Goal: Task Accomplishment & Management: Use online tool/utility

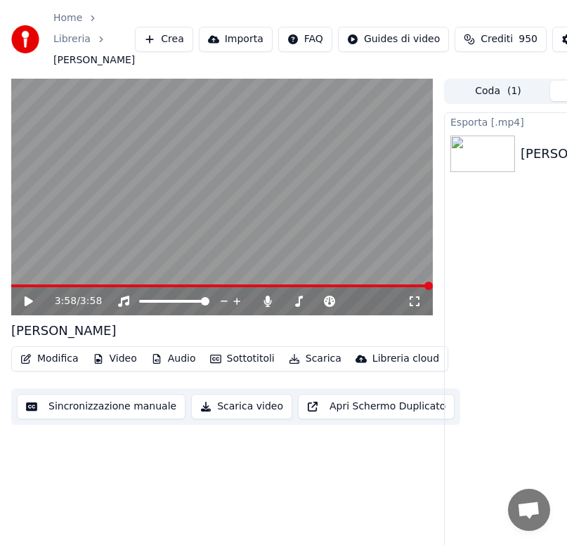
click at [167, 359] on button "Audio" at bounding box center [173, 359] width 56 height 20
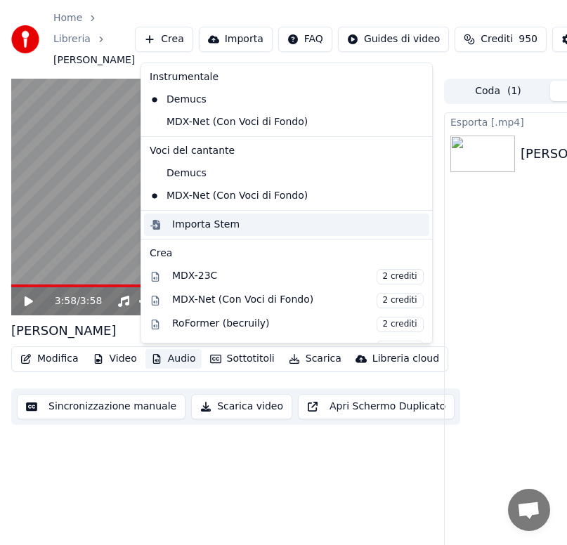
click at [205, 227] on div "Importa Stem" at bounding box center [205, 225] width 67 height 14
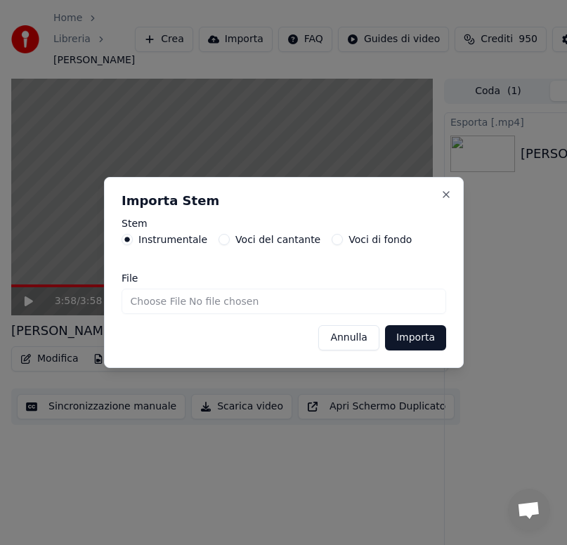
click at [139, 307] on input "File" at bounding box center [284, 301] width 325 height 25
type input "**********"
click at [410, 350] on button "Importa" at bounding box center [414, 337] width 61 height 25
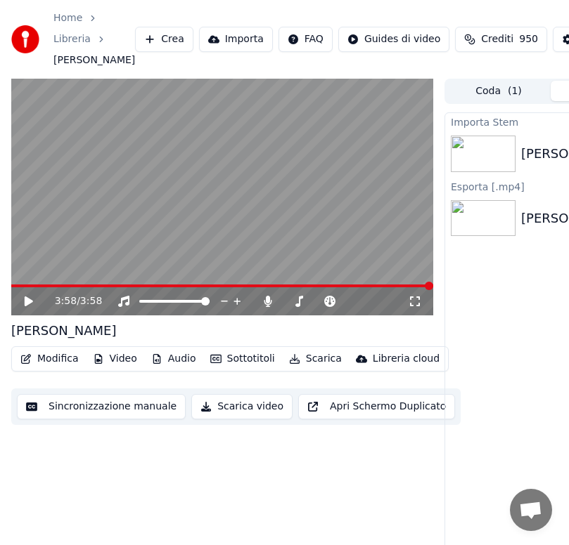
click at [56, 359] on button "Modifica" at bounding box center [50, 359] width 70 height 20
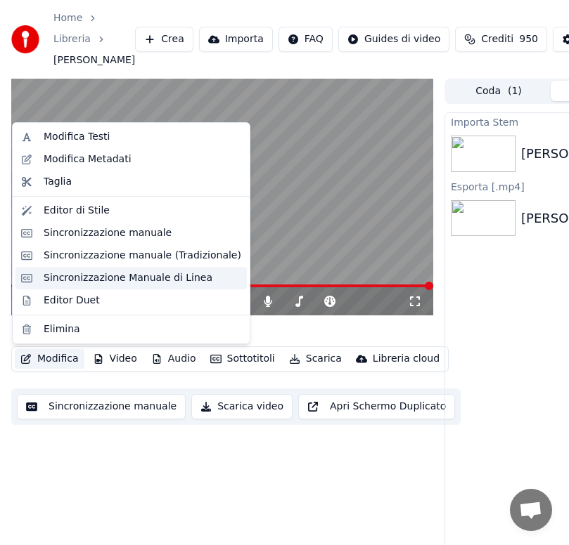
click at [96, 279] on div "Sincronizzazione Manuale di Linea" at bounding box center [128, 278] width 169 height 14
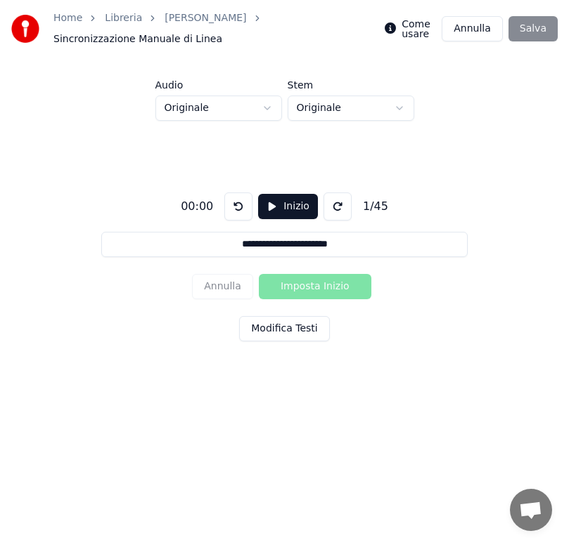
click at [296, 330] on button "Modifica Testi" at bounding box center [284, 328] width 90 height 25
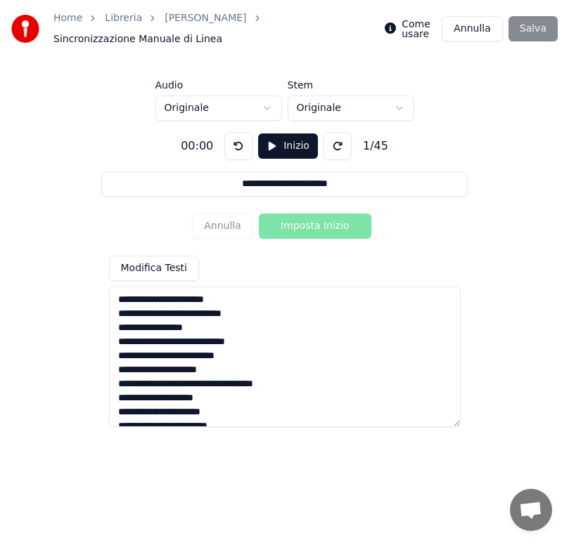
click at [258, 299] on textarea at bounding box center [284, 357] width 351 height 141
click at [252, 313] on textarea at bounding box center [284, 357] width 351 height 141
click at [247, 359] on textarea at bounding box center [284, 357] width 351 height 141
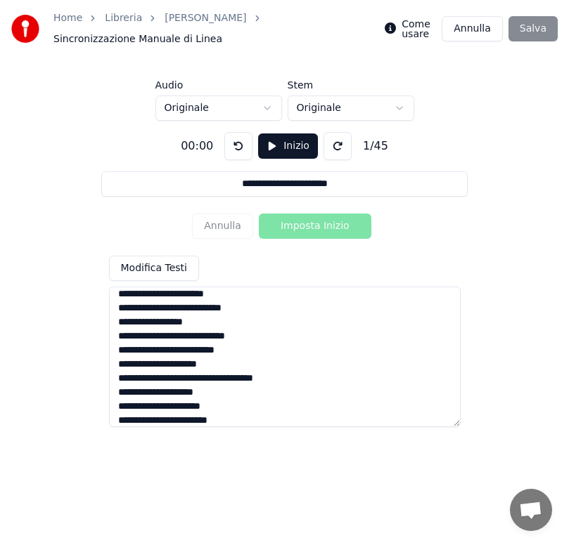
scroll to position [83, 0]
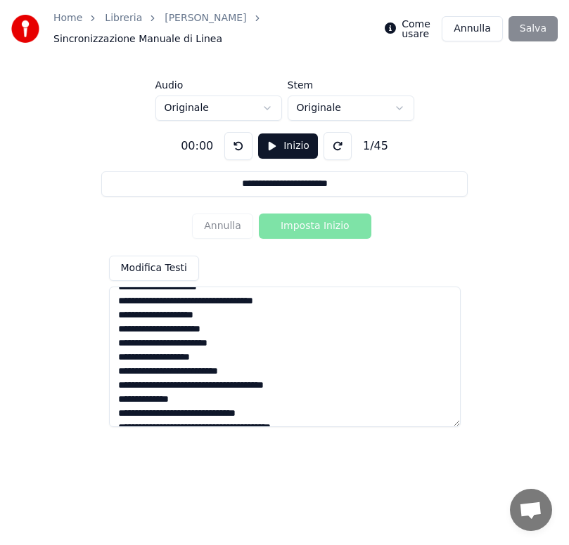
click at [223, 401] on textarea at bounding box center [284, 357] width 351 height 141
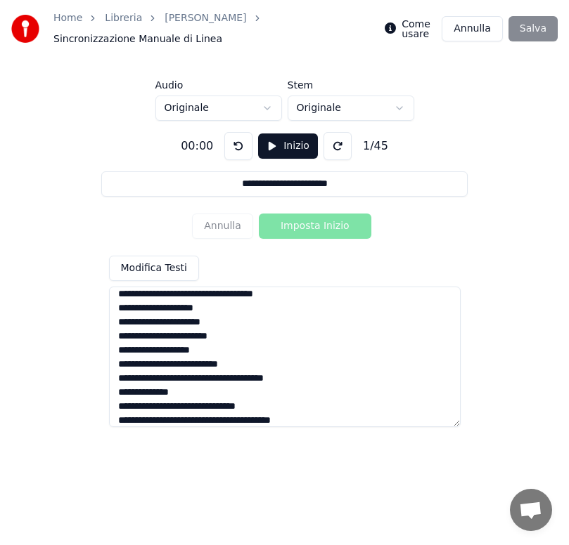
scroll to position [167, 0]
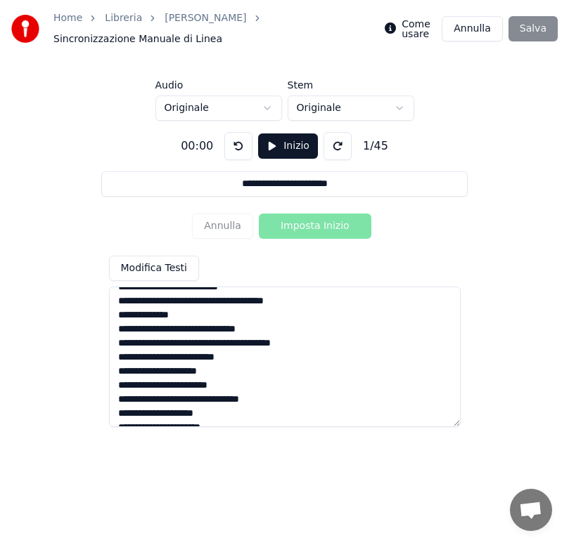
click at [235, 346] on textarea at bounding box center [284, 357] width 351 height 141
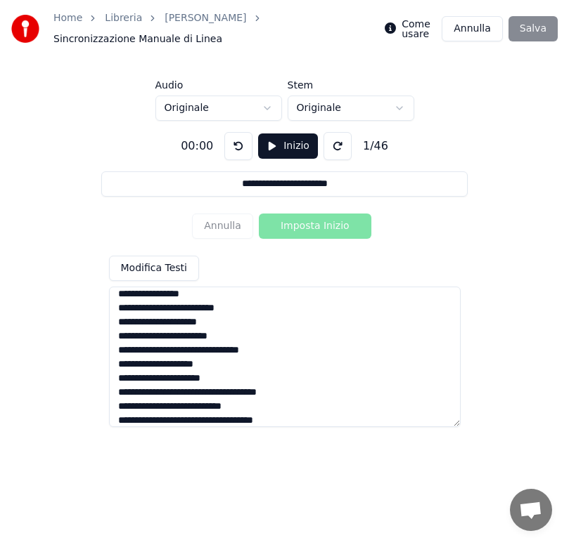
click at [220, 365] on textarea at bounding box center [284, 357] width 351 height 141
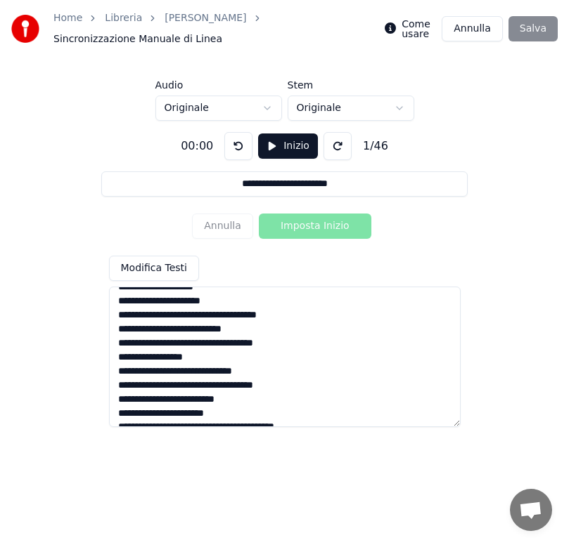
click at [236, 403] on textarea at bounding box center [284, 357] width 351 height 141
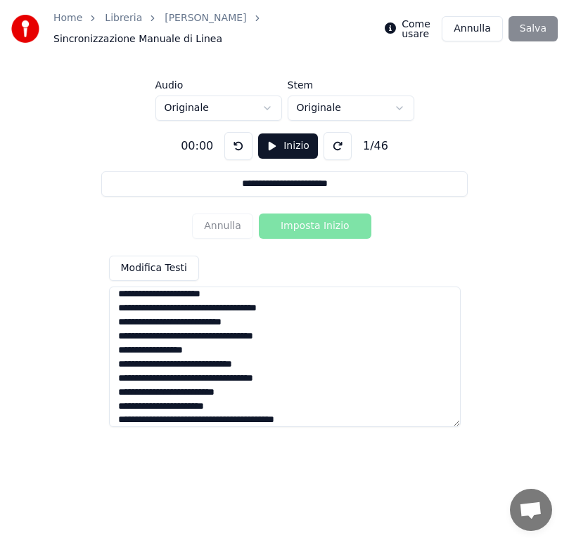
scroll to position [392, 0]
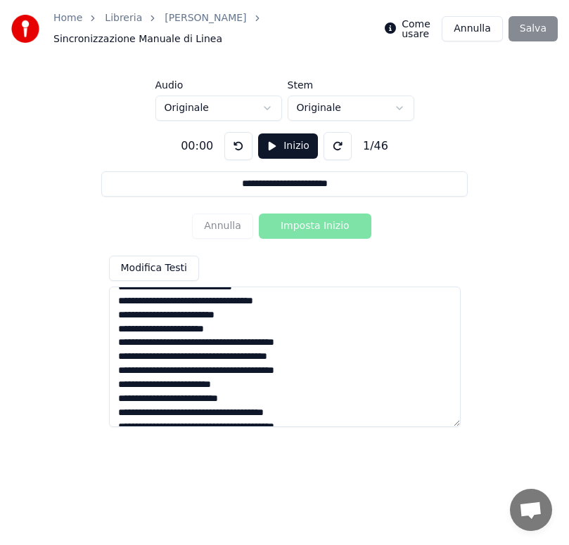
click at [219, 340] on textarea at bounding box center [284, 357] width 351 height 141
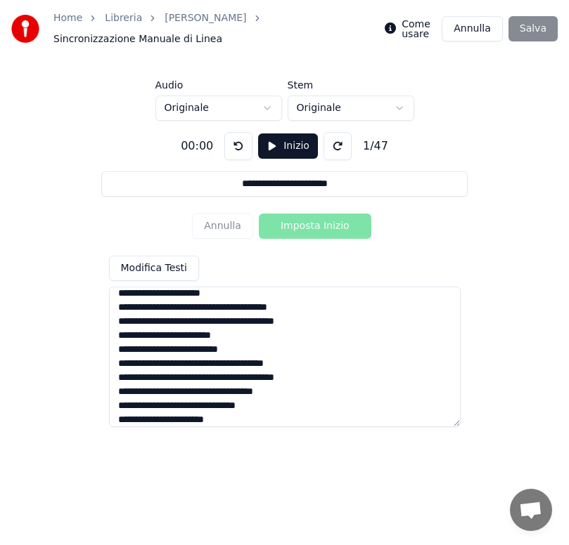
click at [247, 308] on textarea at bounding box center [284, 357] width 351 height 141
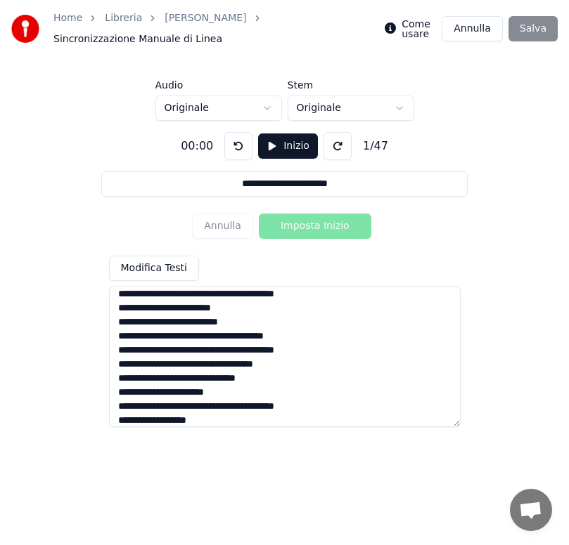
scroll to position [469, 0]
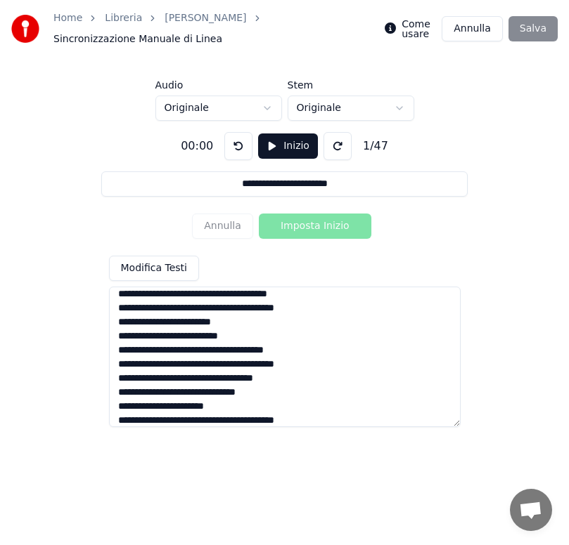
click at [214, 295] on textarea at bounding box center [284, 357] width 351 height 141
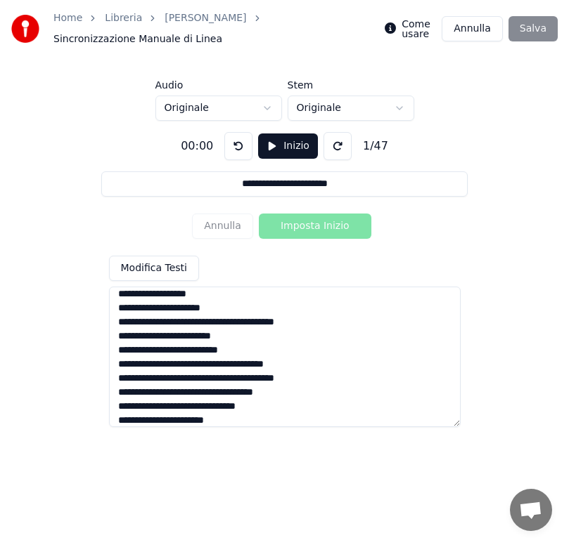
scroll to position [483, 0]
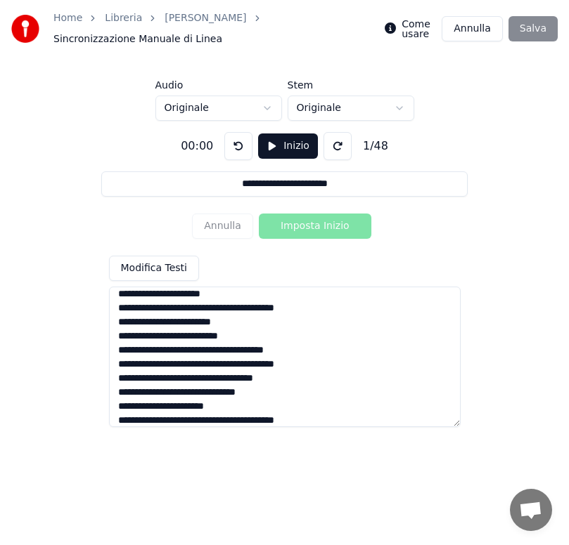
click at [221, 306] on textarea at bounding box center [284, 357] width 351 height 141
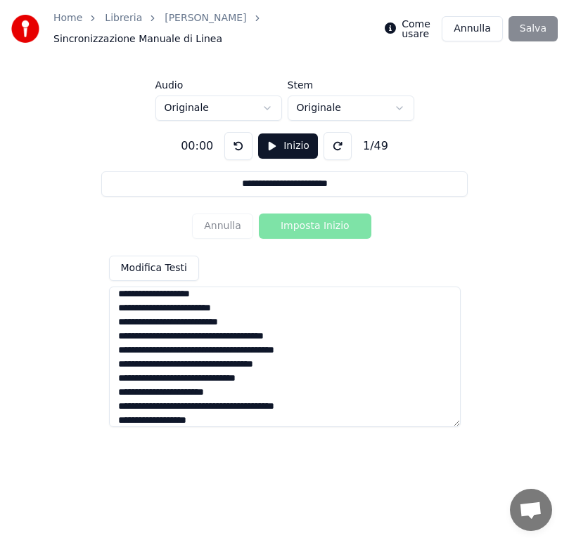
click at [193, 352] on textarea at bounding box center [284, 357] width 351 height 141
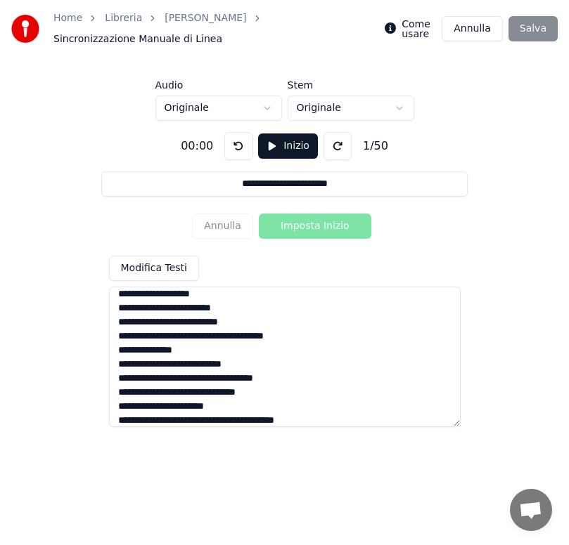
scroll to position [574, 0]
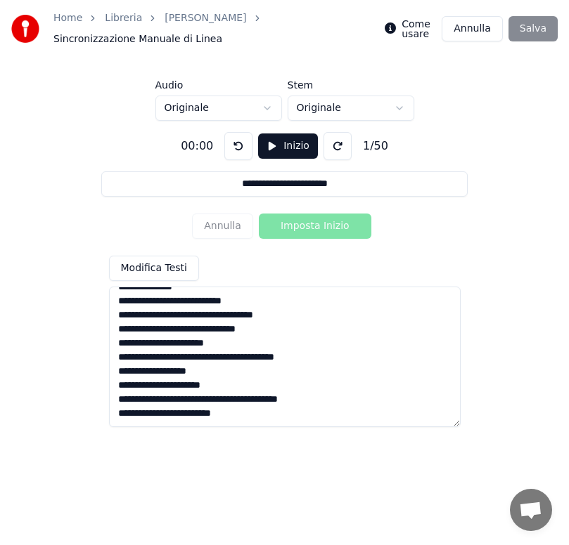
drag, startPoint x: 118, startPoint y: 300, endPoint x: 289, endPoint y: 316, distance: 171.5
click at [289, 316] on textarea at bounding box center [284, 357] width 351 height 141
drag, startPoint x: 117, startPoint y: 329, endPoint x: 278, endPoint y: 331, distance: 160.9
click at [279, 331] on textarea at bounding box center [284, 357] width 351 height 141
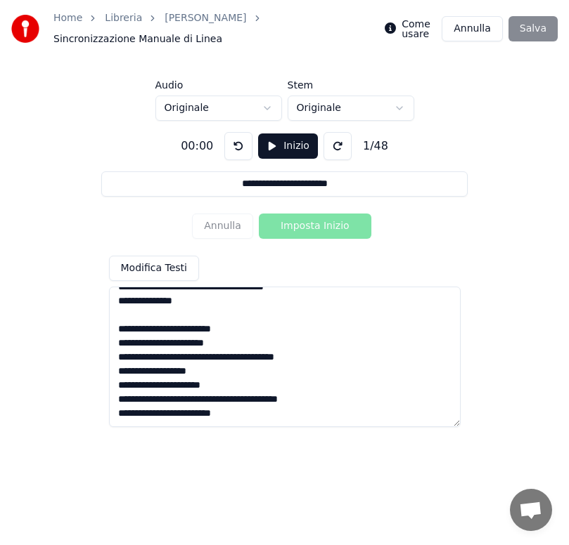
click at [214, 357] on textarea at bounding box center [284, 357] width 351 height 141
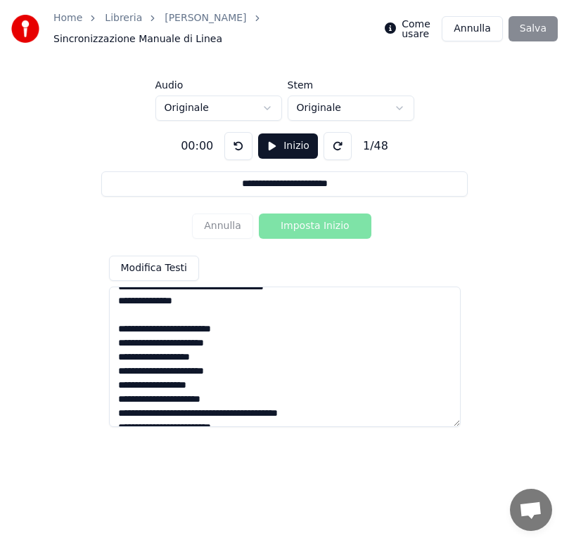
scroll to position [574, 0]
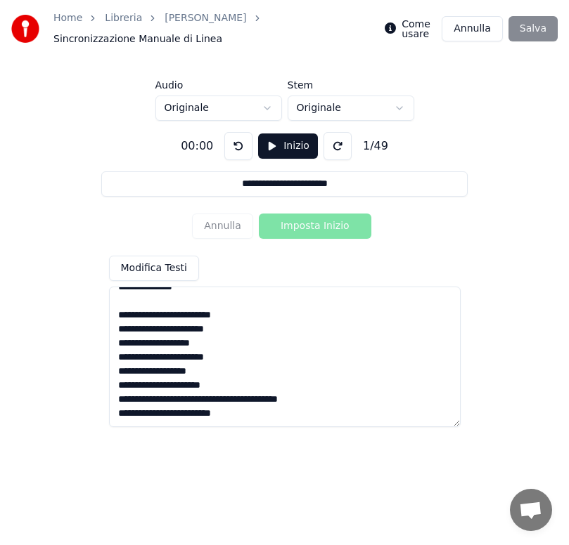
click at [219, 401] on textarea at bounding box center [284, 357] width 351 height 141
type textarea "**********"
click at [246, 326] on textarea at bounding box center [284, 357] width 351 height 141
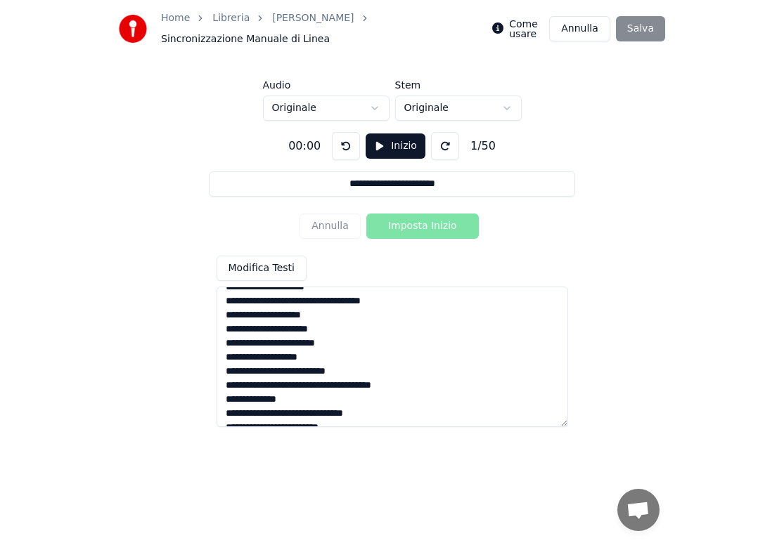
scroll to position [0, 0]
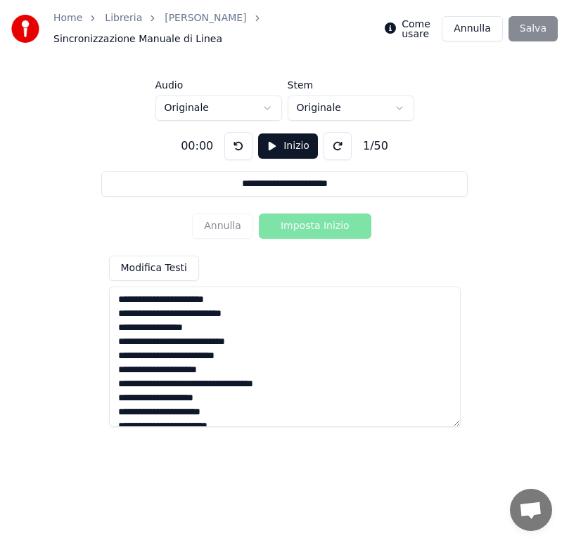
click at [267, 107] on html "**********" at bounding box center [284, 215] width 569 height 430
click at [283, 148] on button "Inizio" at bounding box center [288, 146] width 60 height 25
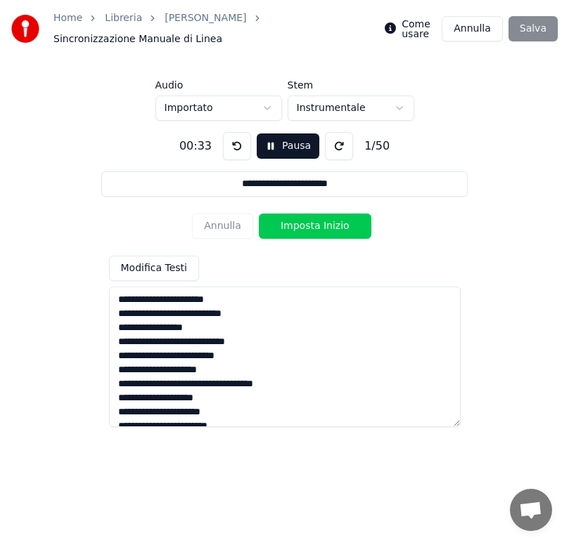
click at [294, 225] on button "Imposta Inizio" at bounding box center [315, 226] width 112 height 25
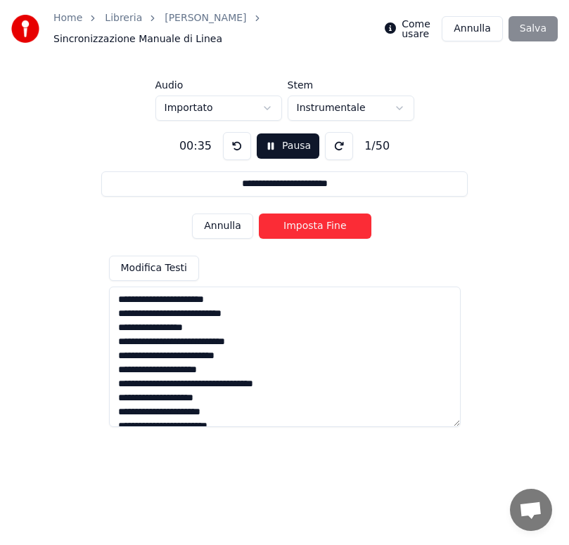
click at [294, 225] on button "Imposta Fine" at bounding box center [315, 226] width 112 height 25
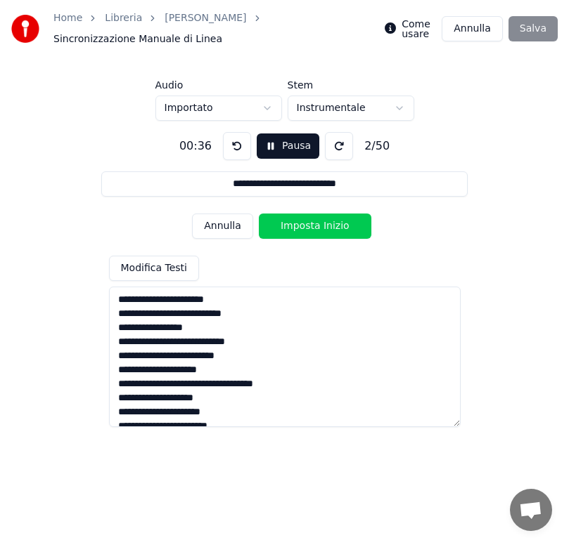
click at [294, 225] on button "Imposta Inizio" at bounding box center [315, 226] width 112 height 25
click at [294, 225] on button "Imposta Fine" at bounding box center [315, 226] width 112 height 25
click at [294, 225] on button "Imposta Inizio" at bounding box center [315, 226] width 112 height 25
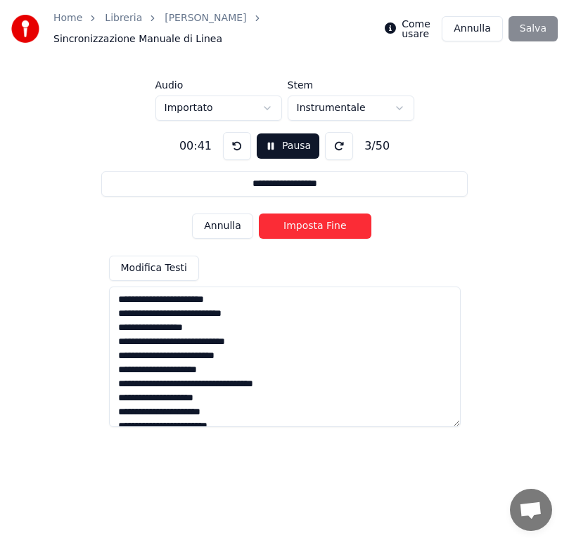
click at [294, 225] on button "Imposta Fine" at bounding box center [315, 226] width 112 height 25
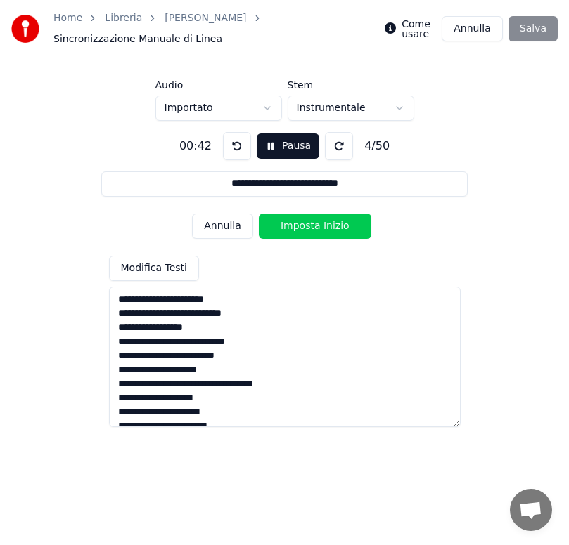
click at [294, 225] on button "Imposta Inizio" at bounding box center [315, 226] width 112 height 25
click at [294, 225] on button "Imposta Fine" at bounding box center [315, 226] width 112 height 25
click at [294, 225] on button "Imposta Inizio" at bounding box center [315, 226] width 112 height 25
click at [294, 225] on button "Imposta Fine" at bounding box center [315, 226] width 112 height 25
click at [294, 225] on button "Imposta Inizio" at bounding box center [315, 226] width 112 height 25
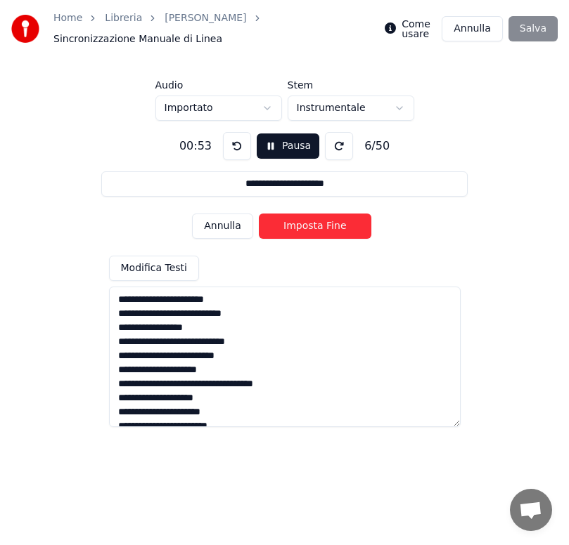
click at [294, 225] on button "Imposta Fine" at bounding box center [315, 226] width 112 height 25
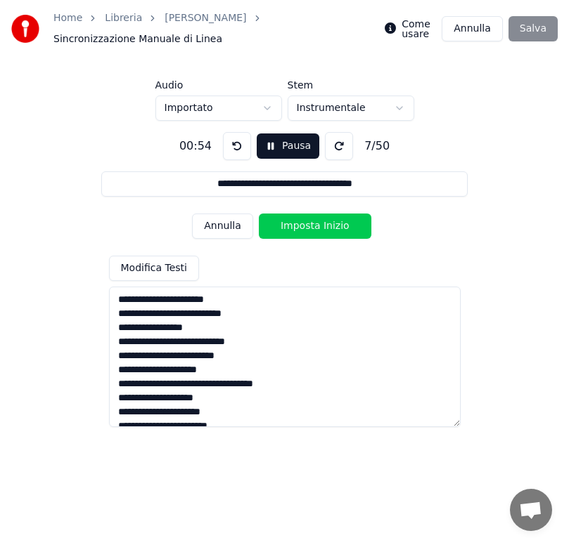
click at [294, 225] on button "Imposta Inizio" at bounding box center [315, 226] width 112 height 25
click at [294, 225] on button "Imposta Fine" at bounding box center [315, 226] width 112 height 25
click at [294, 225] on button "Imposta Inizio" at bounding box center [315, 226] width 112 height 25
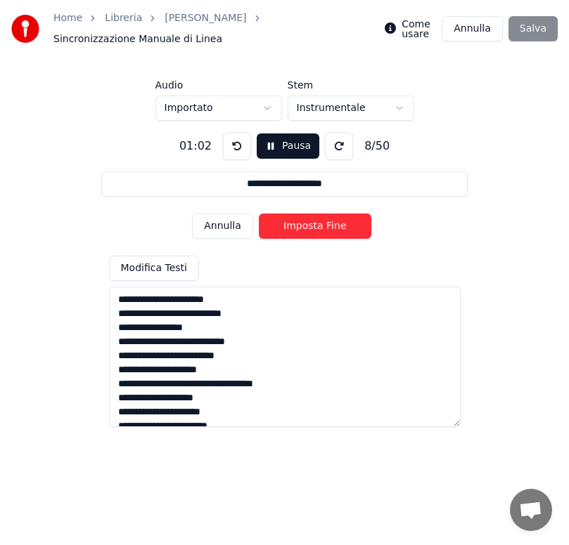
click at [294, 225] on button "Imposta Fine" at bounding box center [315, 226] width 112 height 25
click at [294, 225] on button "Imposta Inizio" at bounding box center [315, 226] width 112 height 25
click at [294, 225] on button "Imposta Fine" at bounding box center [315, 226] width 112 height 25
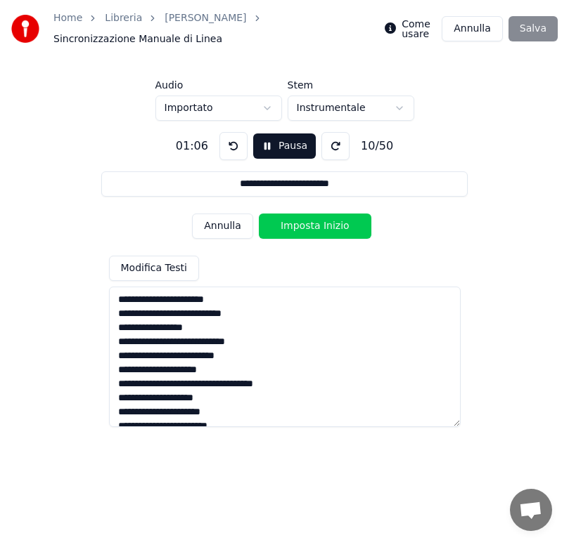
click at [294, 225] on button "Imposta Inizio" at bounding box center [315, 226] width 112 height 25
click at [294, 225] on button "Imposta Fine" at bounding box center [315, 226] width 112 height 25
click at [294, 225] on button "Imposta Inizio" at bounding box center [315, 226] width 112 height 25
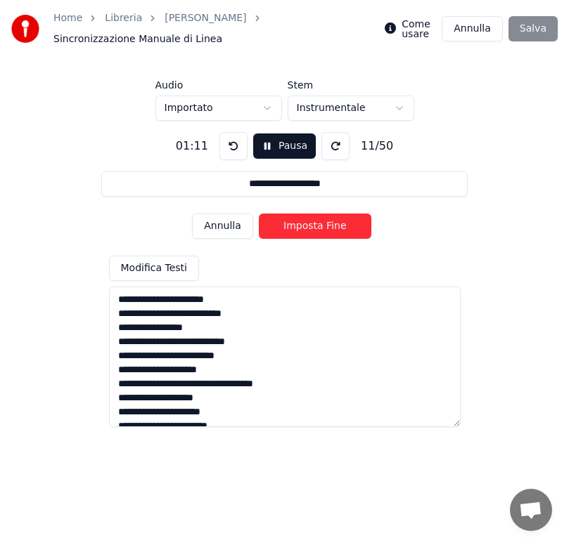
click at [294, 225] on button "Imposta Fine" at bounding box center [315, 226] width 112 height 25
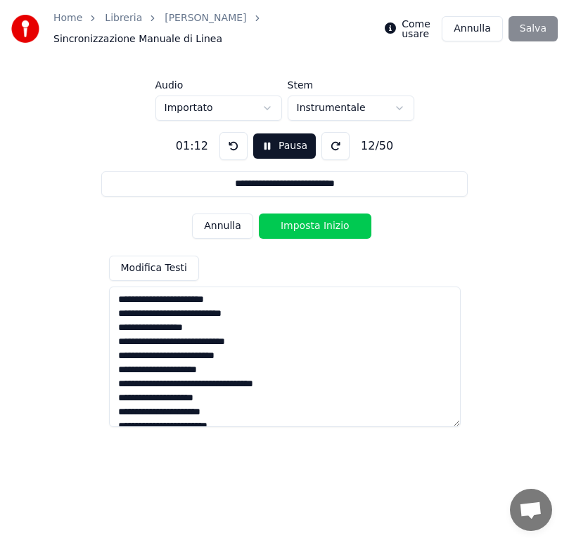
click at [294, 225] on button "Imposta Inizio" at bounding box center [315, 226] width 112 height 25
click at [294, 225] on button "Imposta Fine" at bounding box center [315, 226] width 112 height 25
click at [294, 225] on button "Imposta Inizio" at bounding box center [315, 226] width 112 height 25
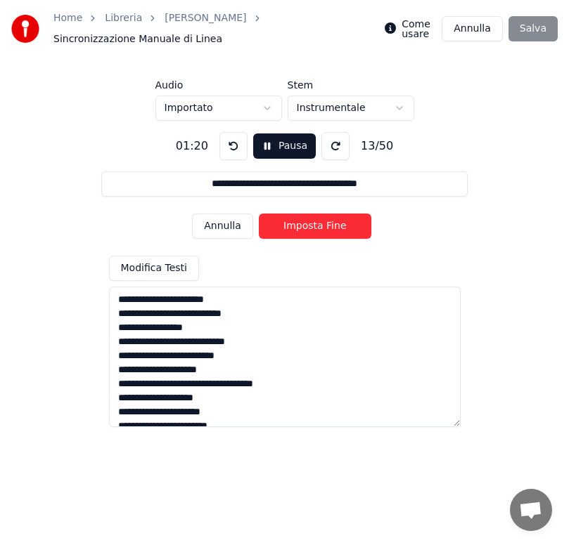
click at [294, 225] on button "Imposta Fine" at bounding box center [315, 226] width 112 height 25
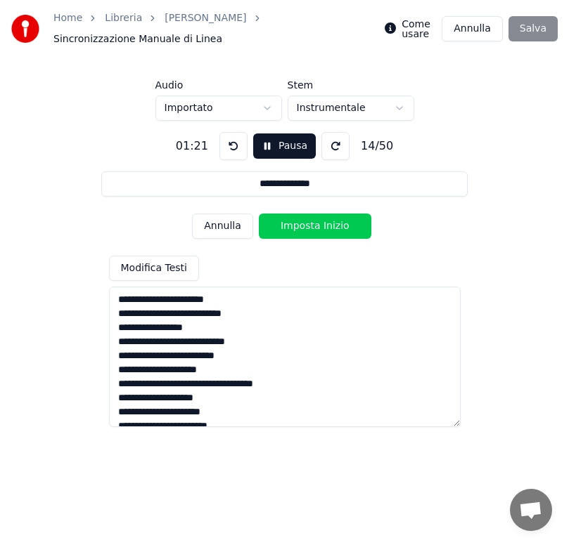
click at [294, 225] on button "Imposta Inizio" at bounding box center [315, 226] width 112 height 25
click at [294, 225] on button "Imposta Fine" at bounding box center [315, 226] width 112 height 25
click at [294, 225] on button "Imposta Inizio" at bounding box center [315, 226] width 112 height 25
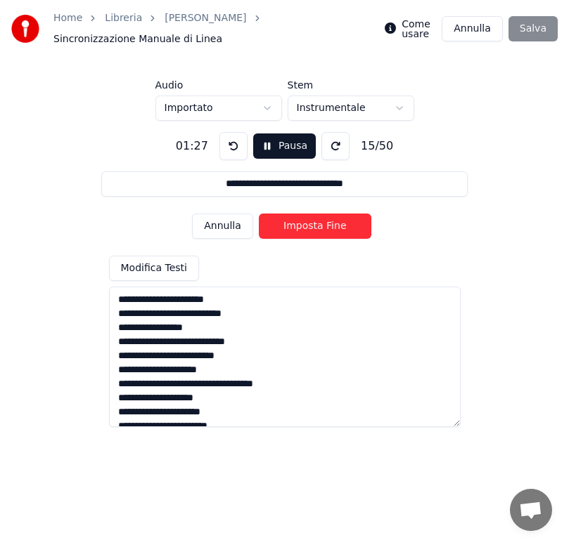
click at [294, 225] on button "Imposta Fine" at bounding box center [315, 226] width 112 height 25
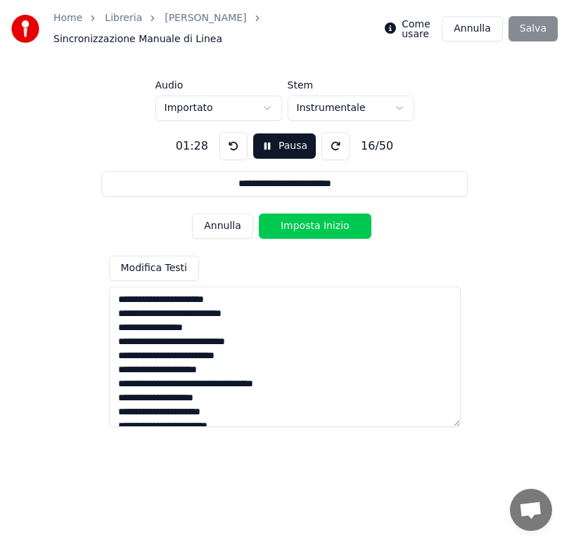
click at [294, 225] on button "Imposta Inizio" at bounding box center [315, 226] width 112 height 25
click at [294, 225] on button "Imposta Fine" at bounding box center [315, 226] width 112 height 25
click at [294, 225] on button "Imposta Inizio" at bounding box center [315, 226] width 112 height 25
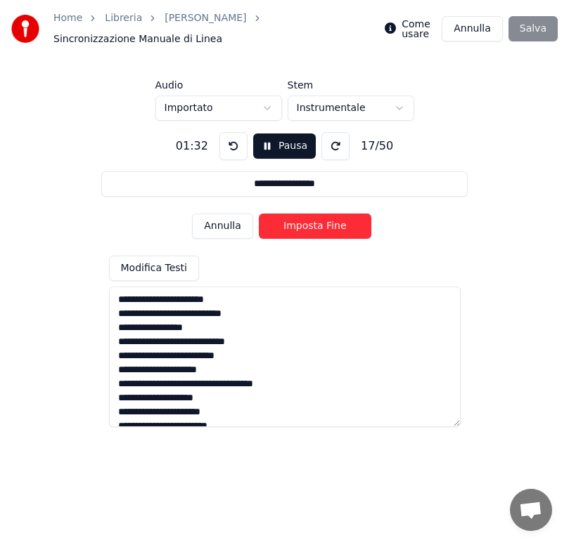
click at [294, 225] on button "Imposta Fine" at bounding box center [315, 226] width 112 height 25
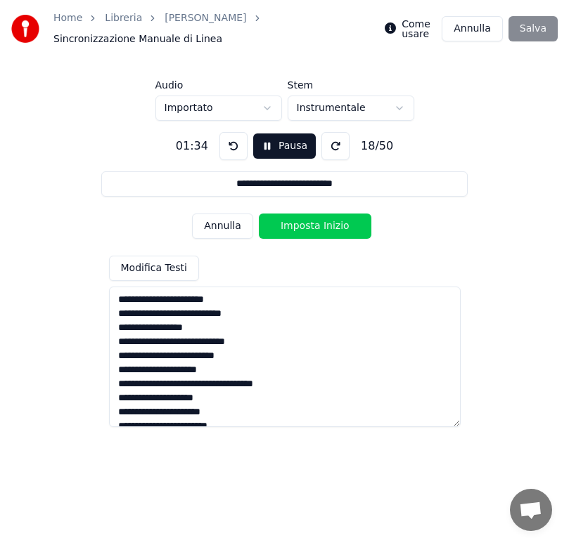
click at [294, 225] on button "Imposta Inizio" at bounding box center [315, 226] width 112 height 25
click at [294, 225] on button "Imposta Fine" at bounding box center [315, 226] width 112 height 25
click at [294, 225] on button "Imposta Inizio" at bounding box center [315, 226] width 112 height 25
click at [294, 225] on button "Imposta Fine" at bounding box center [315, 226] width 112 height 25
click at [294, 225] on button "Imposta Inizio" at bounding box center [315, 226] width 112 height 25
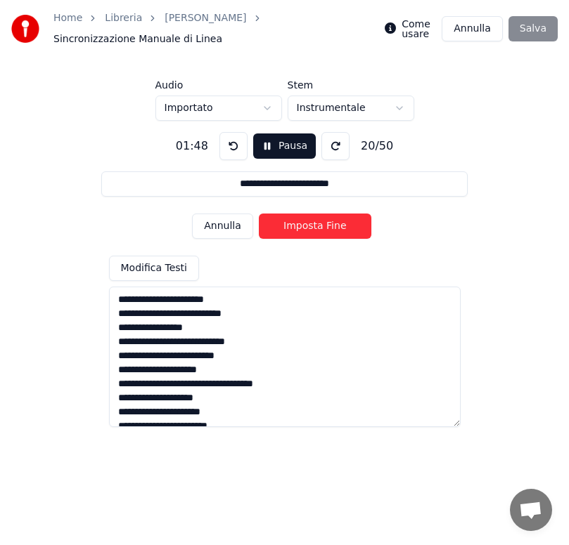
click at [294, 225] on button "Imposta Fine" at bounding box center [315, 226] width 112 height 25
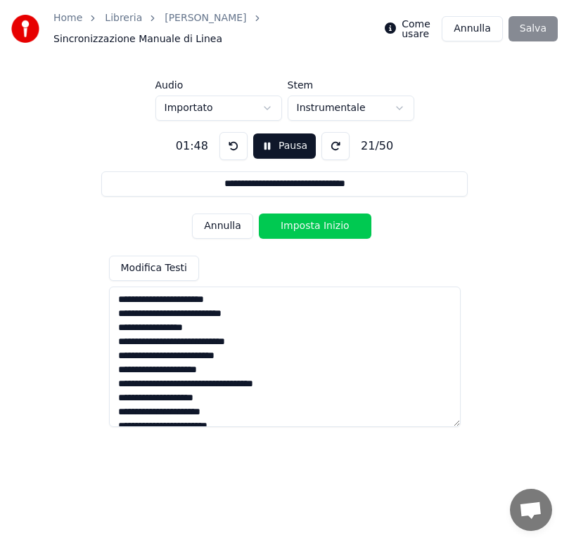
click at [294, 225] on button "Imposta Inizio" at bounding box center [315, 226] width 112 height 25
click at [294, 225] on button "Imposta Fine" at bounding box center [315, 226] width 112 height 25
click at [294, 225] on button "Imposta Inizio" at bounding box center [315, 226] width 112 height 25
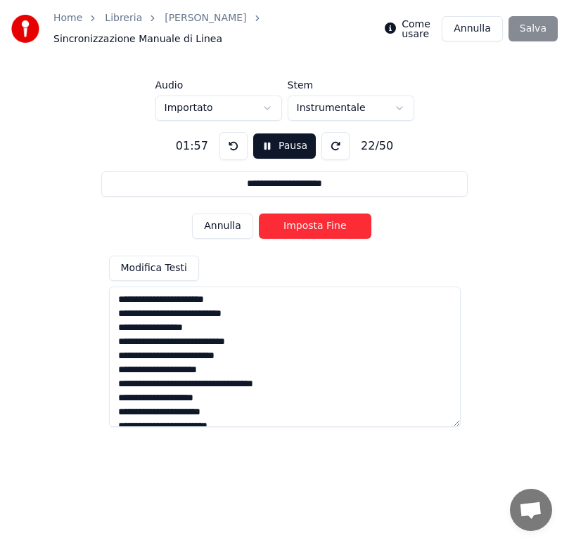
click at [294, 225] on button "Imposta Fine" at bounding box center [315, 226] width 112 height 25
click at [294, 225] on button "Imposta Inizio" at bounding box center [315, 226] width 112 height 25
click at [294, 225] on button "Imposta Fine" at bounding box center [315, 226] width 112 height 25
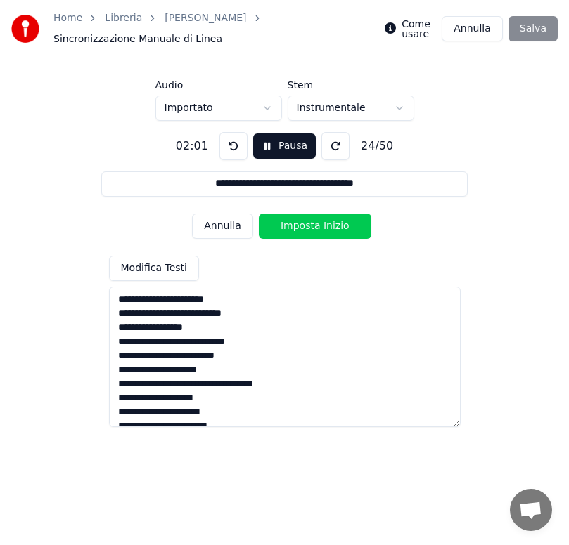
click at [294, 225] on button "Imposta Inizio" at bounding box center [315, 226] width 112 height 25
click at [294, 225] on button "Imposta Fine" at bounding box center [315, 226] width 112 height 25
click at [294, 225] on button "Imposta Inizio" at bounding box center [315, 226] width 112 height 25
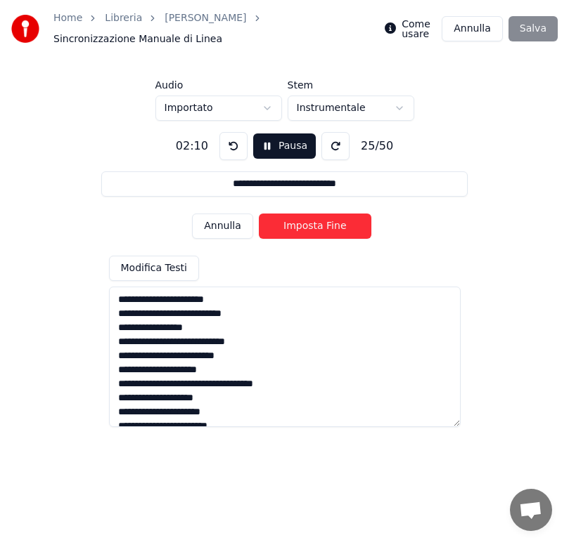
click at [294, 225] on button "Imposta Fine" at bounding box center [315, 226] width 112 height 25
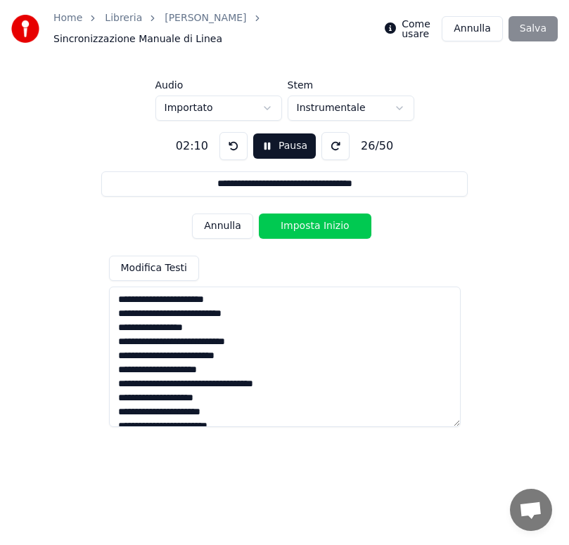
click at [294, 225] on button "Imposta Inizio" at bounding box center [315, 226] width 112 height 25
click at [294, 225] on button "Imposta Fine" at bounding box center [315, 226] width 112 height 25
click at [294, 225] on button "Imposta Inizio" at bounding box center [315, 226] width 112 height 25
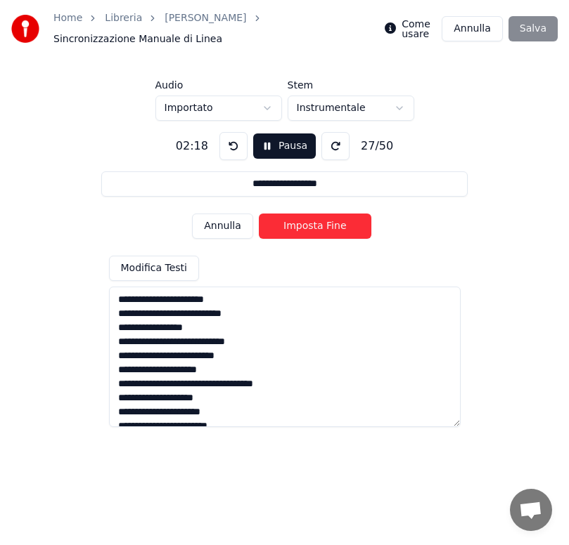
click at [294, 225] on button "Imposta Fine" at bounding box center [315, 226] width 112 height 25
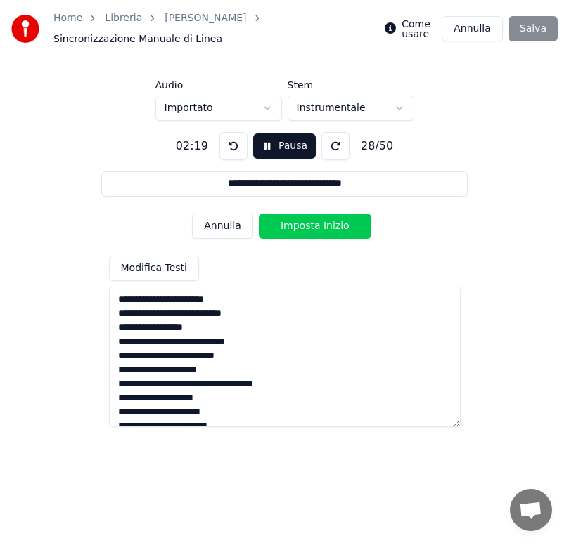
click at [294, 225] on button "Imposta Inizio" at bounding box center [315, 226] width 112 height 25
click at [294, 225] on button "Imposta Fine" at bounding box center [315, 226] width 112 height 25
click at [294, 225] on button "Imposta Inizio" at bounding box center [315, 226] width 112 height 25
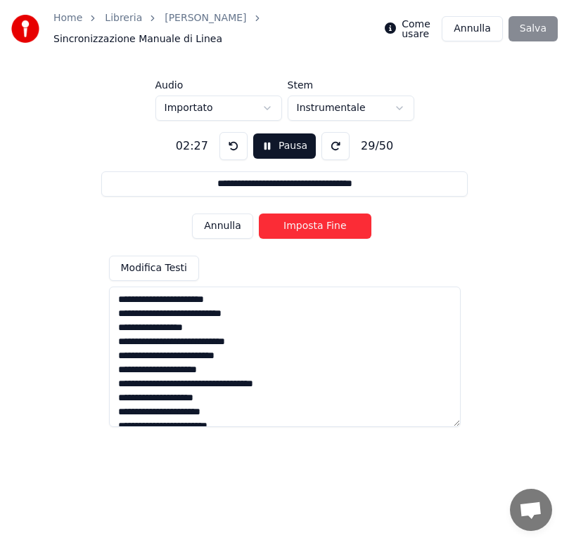
click at [294, 225] on button "Imposta Fine" at bounding box center [315, 226] width 112 height 25
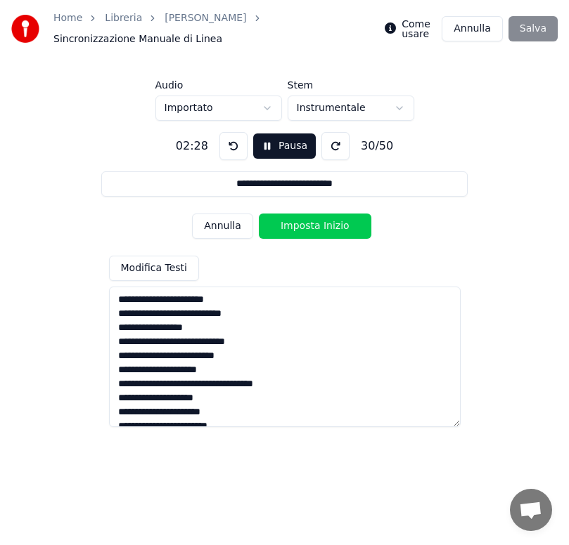
click at [294, 225] on button "Imposta Inizio" at bounding box center [315, 226] width 112 height 25
click at [294, 225] on button "Imposta Fine" at bounding box center [315, 226] width 112 height 25
click at [294, 225] on button "Imposta Inizio" at bounding box center [315, 226] width 112 height 25
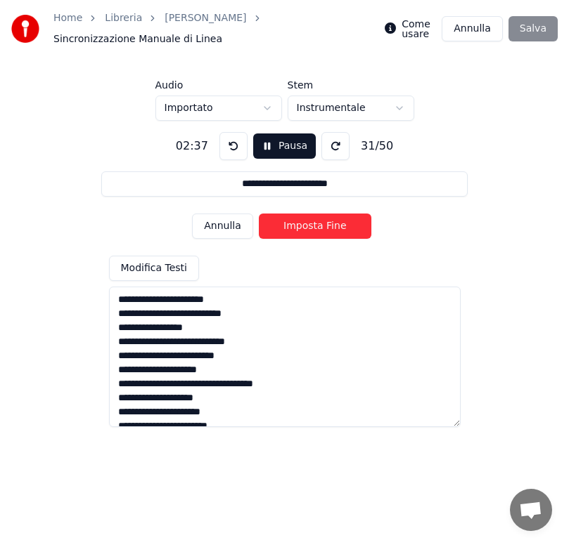
click at [294, 225] on button "Imposta Fine" at bounding box center [315, 226] width 112 height 25
click at [294, 225] on button "Imposta Inizio" at bounding box center [315, 226] width 112 height 25
click at [294, 225] on button "Imposta Fine" at bounding box center [315, 226] width 112 height 25
click at [294, 225] on button "Imposta Inizio" at bounding box center [315, 226] width 112 height 25
click at [294, 225] on button "Imposta Fine" at bounding box center [315, 226] width 112 height 25
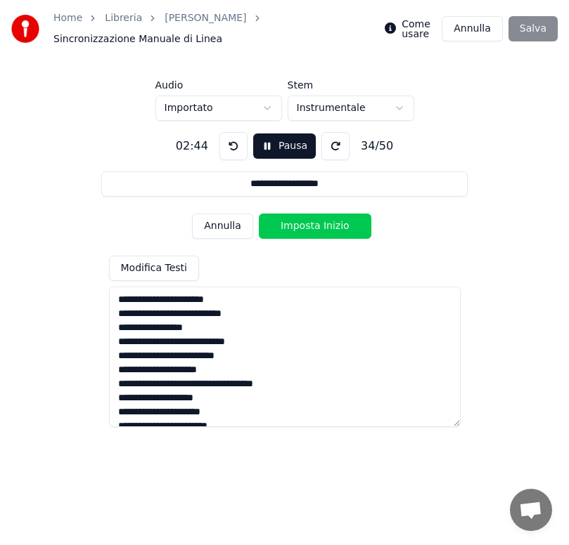
click at [294, 225] on button "Imposta Inizio" at bounding box center [315, 226] width 112 height 25
click at [294, 225] on button "Imposta Fine" at bounding box center [315, 226] width 112 height 25
click at [294, 225] on button "Imposta Inizio" at bounding box center [315, 226] width 112 height 25
click at [294, 225] on button "Imposta Fine" at bounding box center [315, 226] width 112 height 25
click at [294, 225] on button "Imposta Inizio" at bounding box center [315, 226] width 112 height 25
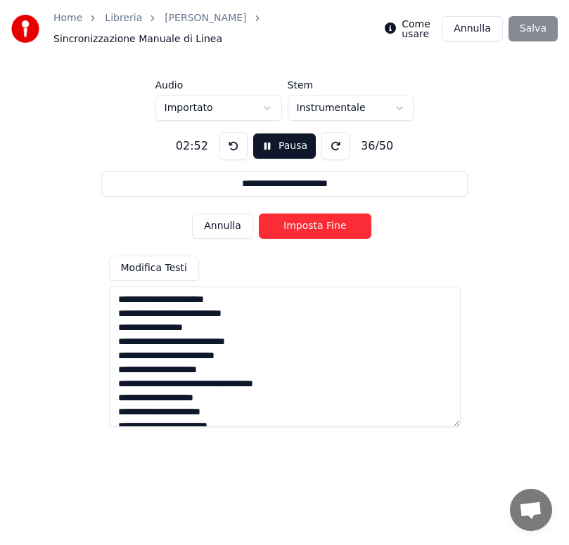
click at [294, 225] on button "Imposta Fine" at bounding box center [315, 226] width 112 height 25
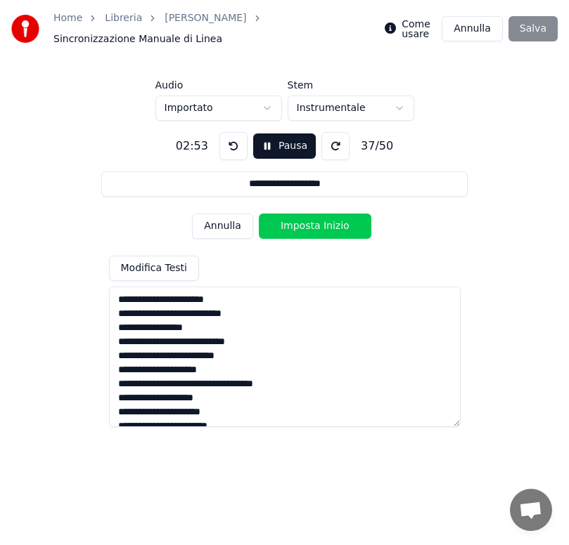
click at [294, 225] on button "Imposta Inizio" at bounding box center [315, 226] width 112 height 25
click at [294, 225] on button "Imposta Fine" at bounding box center [315, 226] width 112 height 25
click at [294, 225] on button "Imposta Inizio" at bounding box center [315, 226] width 112 height 25
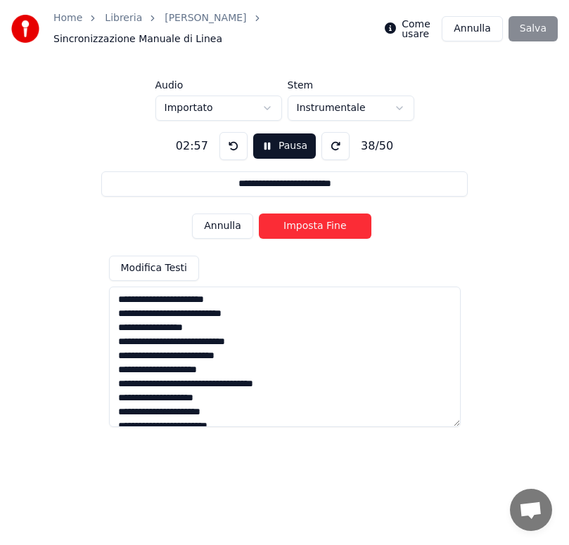
click at [294, 225] on button "Imposta Fine" at bounding box center [315, 226] width 112 height 25
click at [294, 225] on button "Imposta Inizio" at bounding box center [315, 226] width 112 height 25
click at [294, 225] on button "Imposta Fine" at bounding box center [315, 226] width 112 height 25
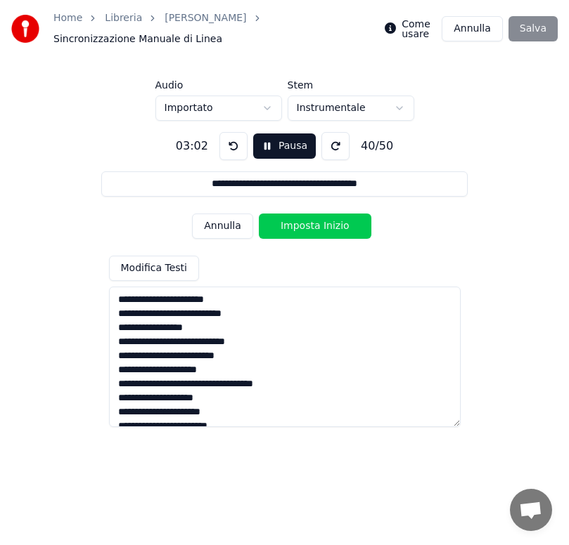
click at [294, 225] on button "Imposta Inizio" at bounding box center [315, 226] width 112 height 25
click at [294, 225] on button "Imposta Fine" at bounding box center [315, 226] width 112 height 25
click at [294, 225] on button "Imposta Inizio" at bounding box center [315, 226] width 112 height 25
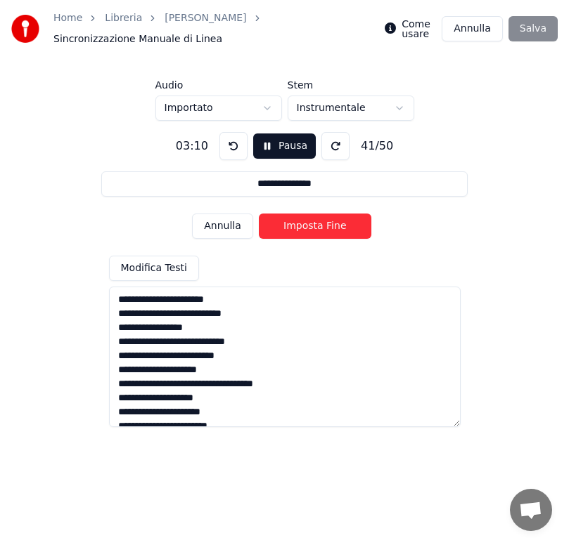
click at [294, 225] on button "Imposta Fine" at bounding box center [315, 226] width 112 height 25
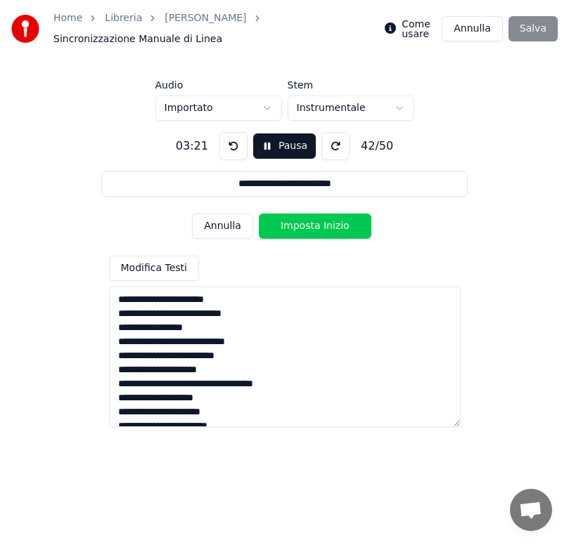
click at [294, 225] on button "Imposta Inizio" at bounding box center [315, 226] width 112 height 25
click at [294, 225] on button "Imposta Fine" at bounding box center [315, 226] width 112 height 25
click at [294, 225] on button "Imposta Inizio" at bounding box center [315, 226] width 112 height 25
click at [294, 225] on button "Imposta Fine" at bounding box center [315, 226] width 112 height 25
click at [294, 225] on button "Imposta Inizio" at bounding box center [315, 226] width 112 height 25
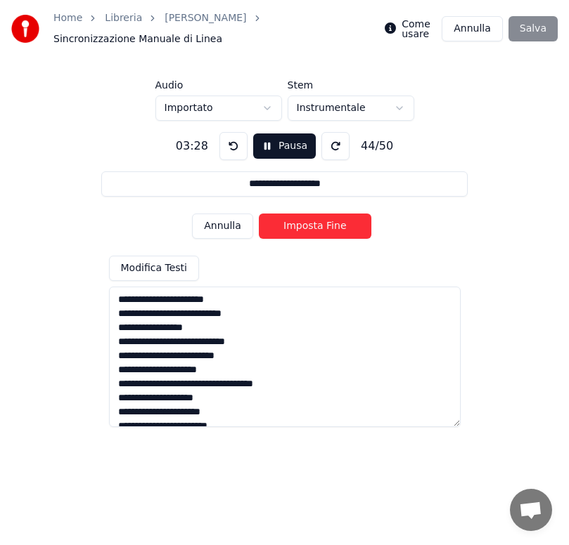
click at [294, 225] on button "Imposta Fine" at bounding box center [315, 226] width 112 height 25
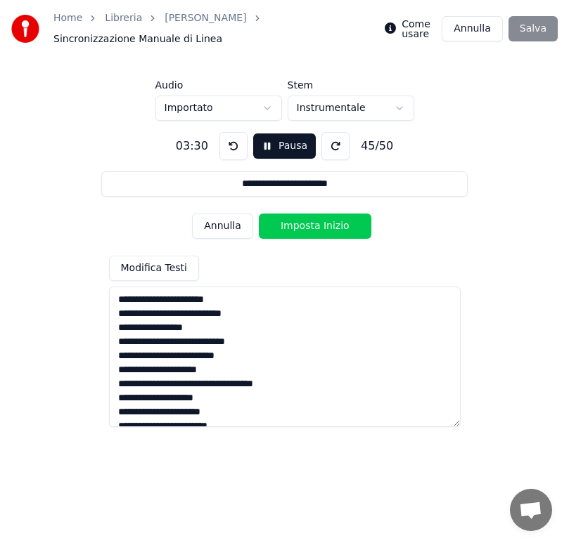
click at [294, 225] on button "Imposta Inizio" at bounding box center [315, 226] width 112 height 25
click at [294, 225] on button "Imposta Fine" at bounding box center [315, 226] width 112 height 25
click at [294, 225] on button "Imposta Inizio" at bounding box center [315, 226] width 112 height 25
click at [294, 225] on button "Imposta Fine" at bounding box center [315, 226] width 112 height 25
click at [294, 225] on button "Imposta Inizio" at bounding box center [315, 226] width 112 height 25
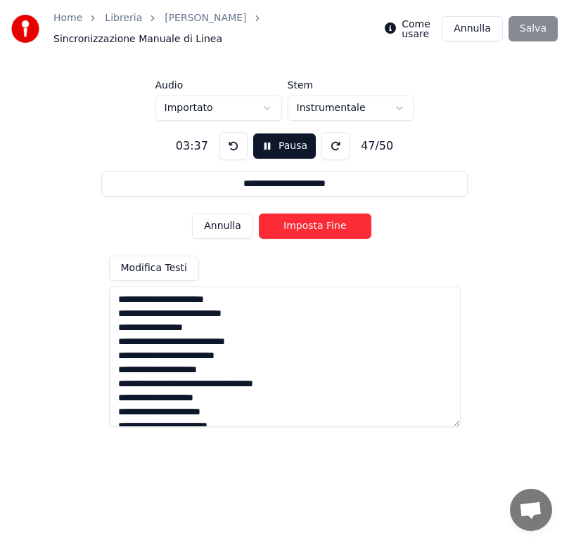
click at [294, 225] on button "Imposta Fine" at bounding box center [315, 226] width 112 height 25
click at [294, 225] on button "Imposta Inizio" at bounding box center [315, 226] width 112 height 25
click at [294, 225] on button "Imposta Fine" at bounding box center [315, 226] width 112 height 25
click at [294, 225] on button "Imposta Inizio" at bounding box center [315, 226] width 112 height 25
click at [294, 225] on button "Imposta Fine" at bounding box center [315, 226] width 112 height 25
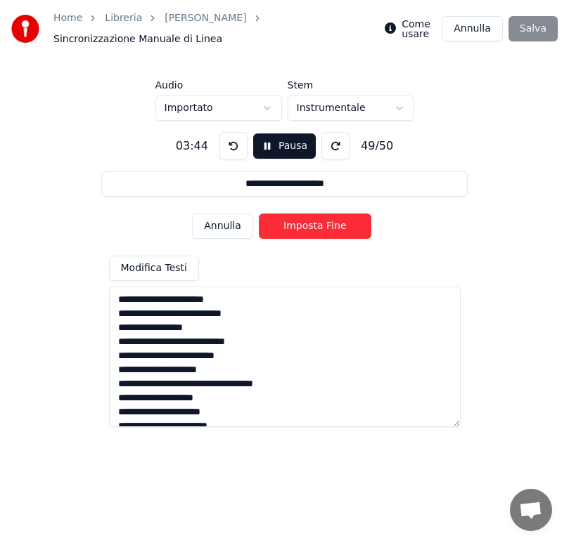
type input "**********"
click at [294, 225] on button "Imposta Inizio" at bounding box center [315, 226] width 112 height 25
click at [294, 225] on button "Imposta Fine" at bounding box center [315, 226] width 112 height 25
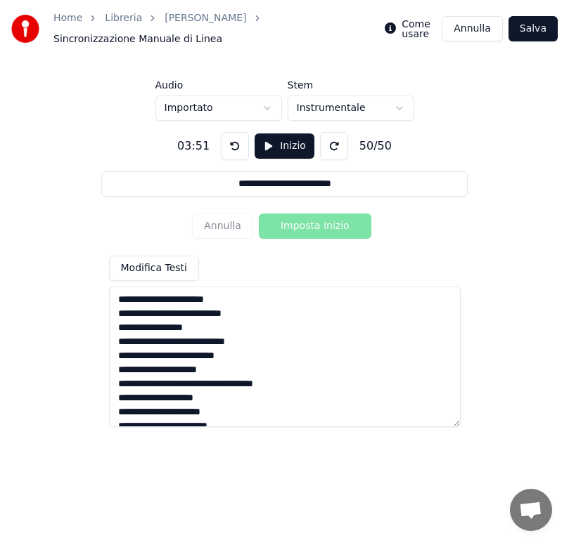
click at [542, 32] on button "Salva" at bounding box center [532, 28] width 49 height 25
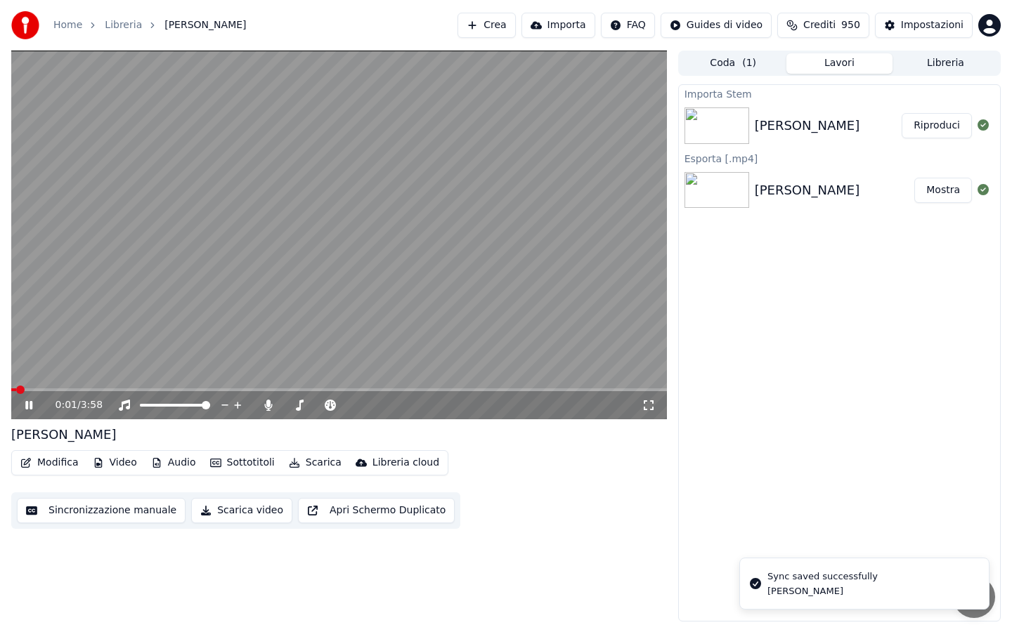
click at [179, 462] on button "Audio" at bounding box center [173, 463] width 56 height 20
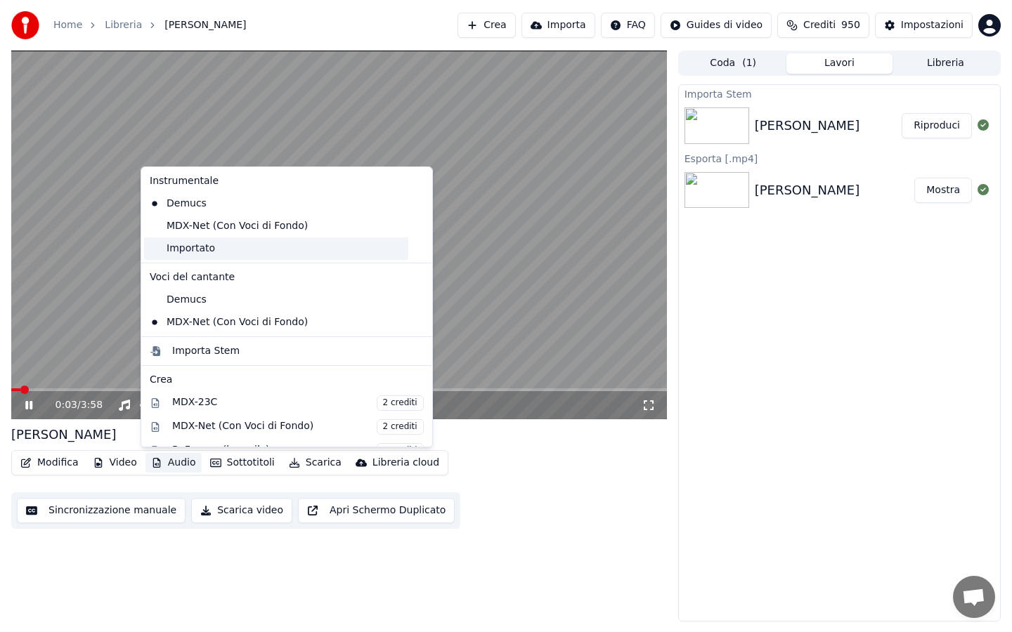
click at [188, 252] on div "Importato" at bounding box center [276, 249] width 264 height 22
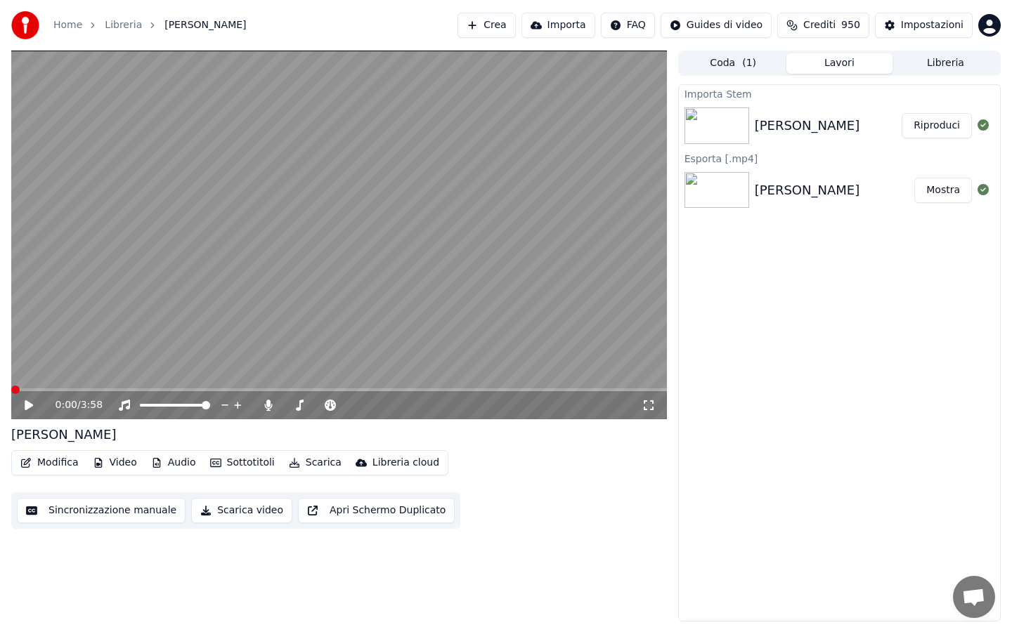
click at [27, 405] on icon at bounding box center [29, 406] width 8 height 10
click at [273, 405] on icon at bounding box center [268, 405] width 14 height 11
click at [46, 389] on span at bounding box center [195, 390] width 369 height 3
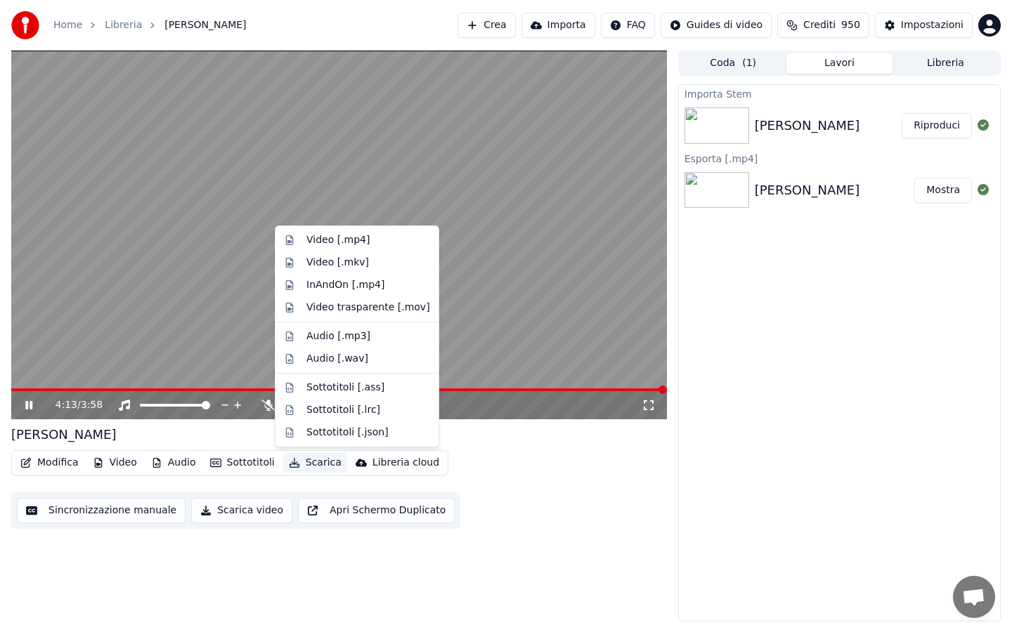
click at [309, 468] on button "Scarica" at bounding box center [315, 463] width 64 height 20
click at [464, 259] on video at bounding box center [339, 235] width 656 height 369
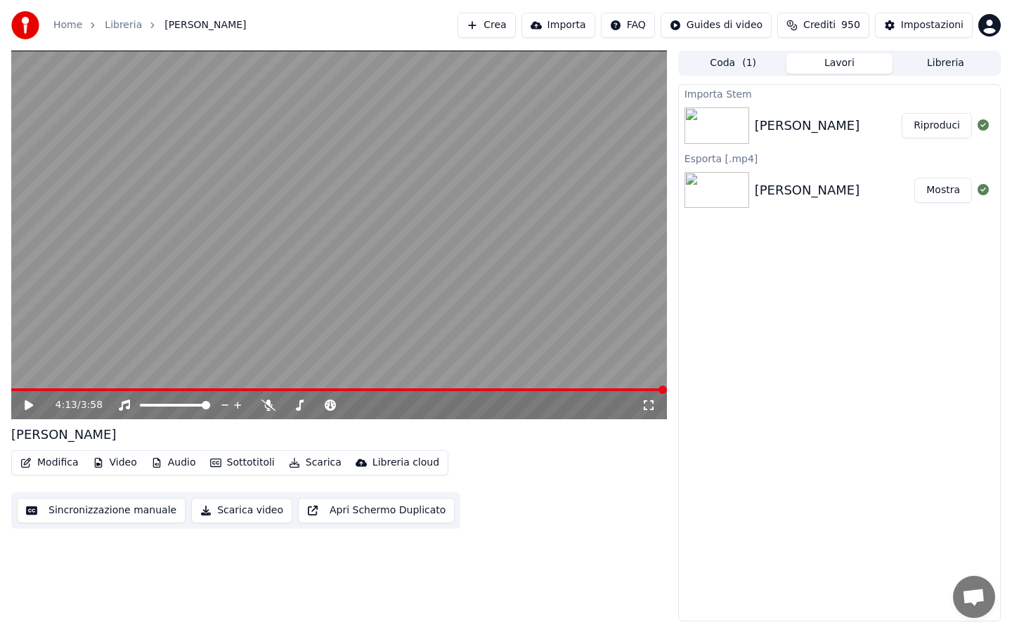
click at [31, 402] on icon at bounding box center [38, 405] width 33 height 11
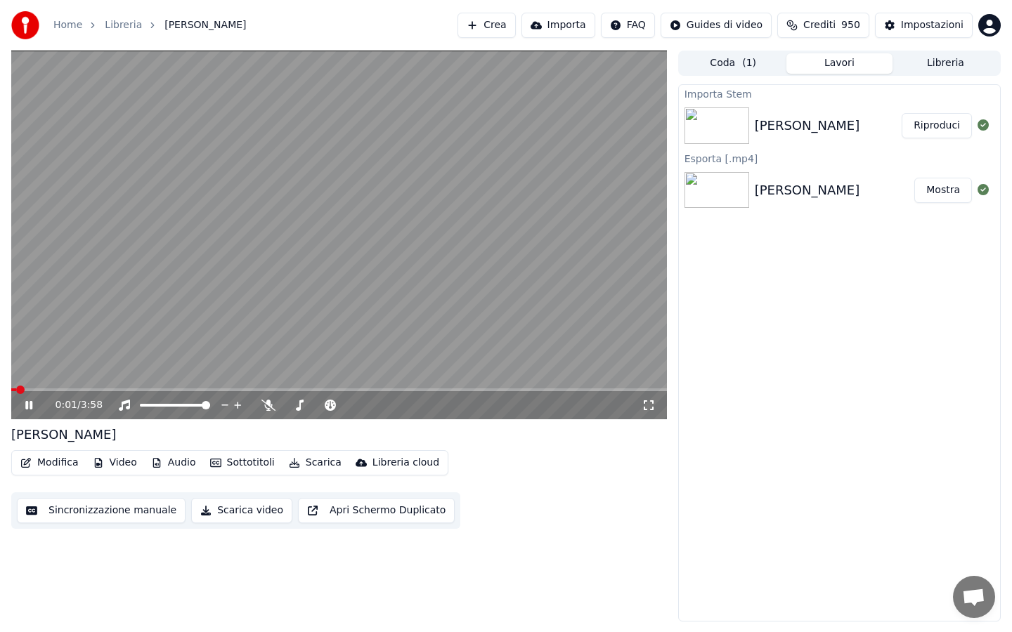
click at [60, 460] on button "Modifica" at bounding box center [50, 463] width 70 height 20
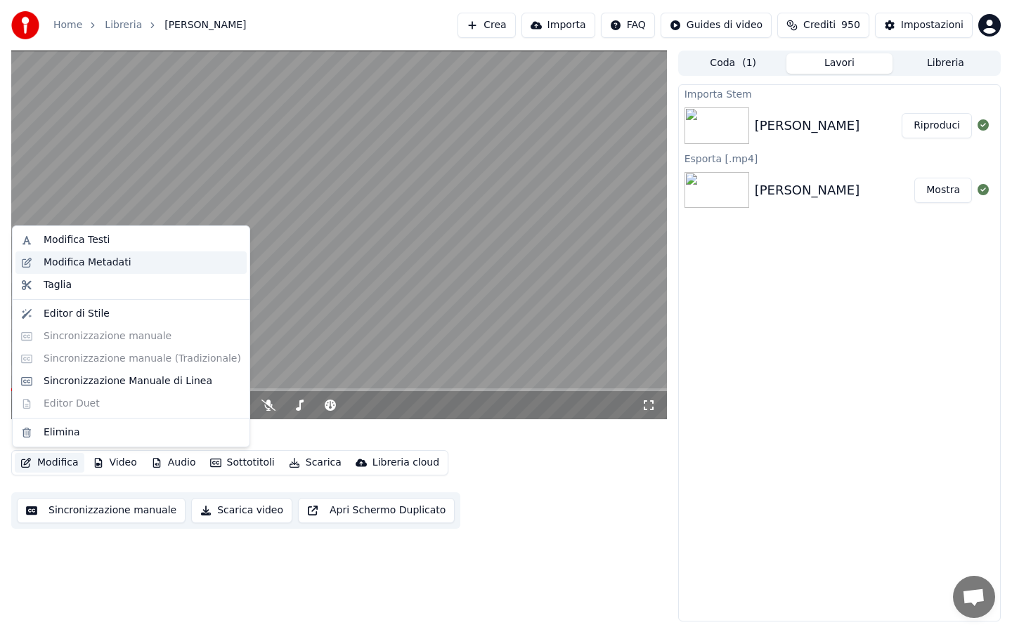
click at [107, 261] on div "Modifica Metadati" at bounding box center [88, 263] width 88 height 14
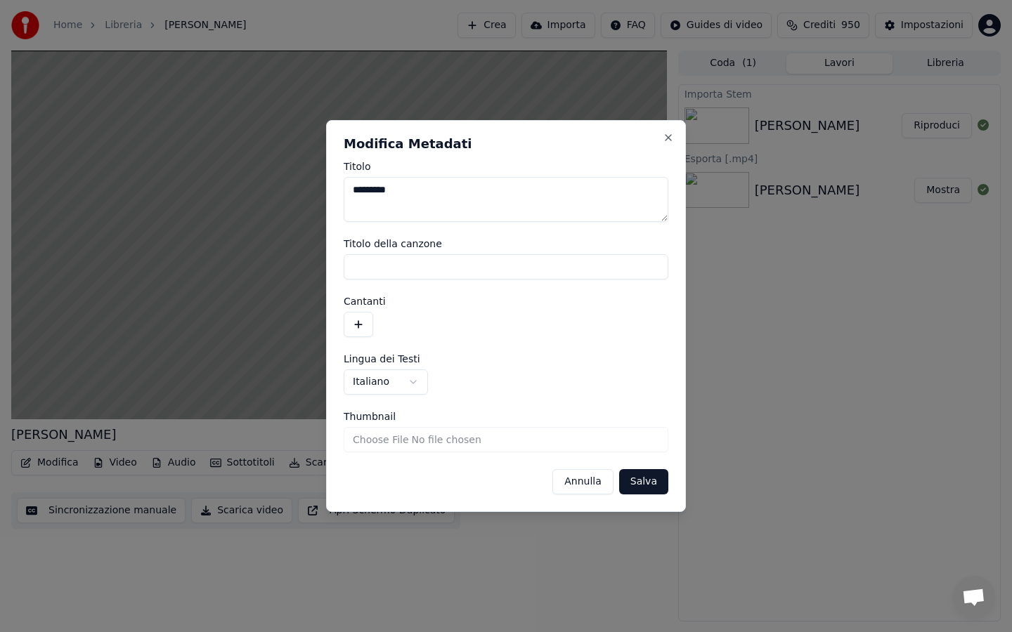
click at [423, 195] on textarea "*********" at bounding box center [506, 199] width 325 height 45
type textarea "**********"
click at [630, 484] on button "Salva" at bounding box center [643, 481] width 49 height 25
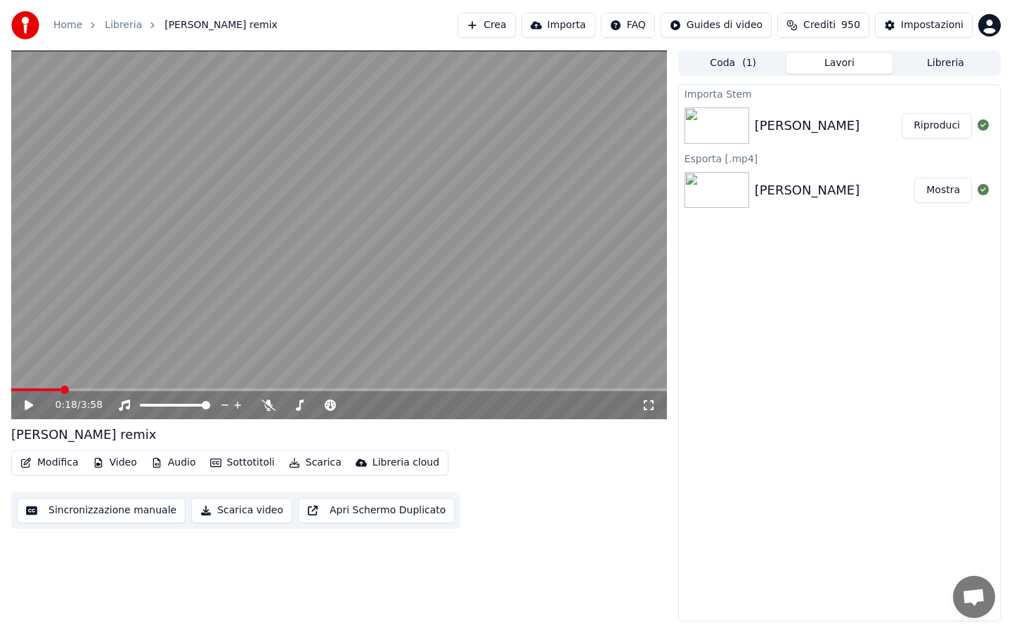
click at [24, 410] on icon at bounding box center [38, 405] width 33 height 11
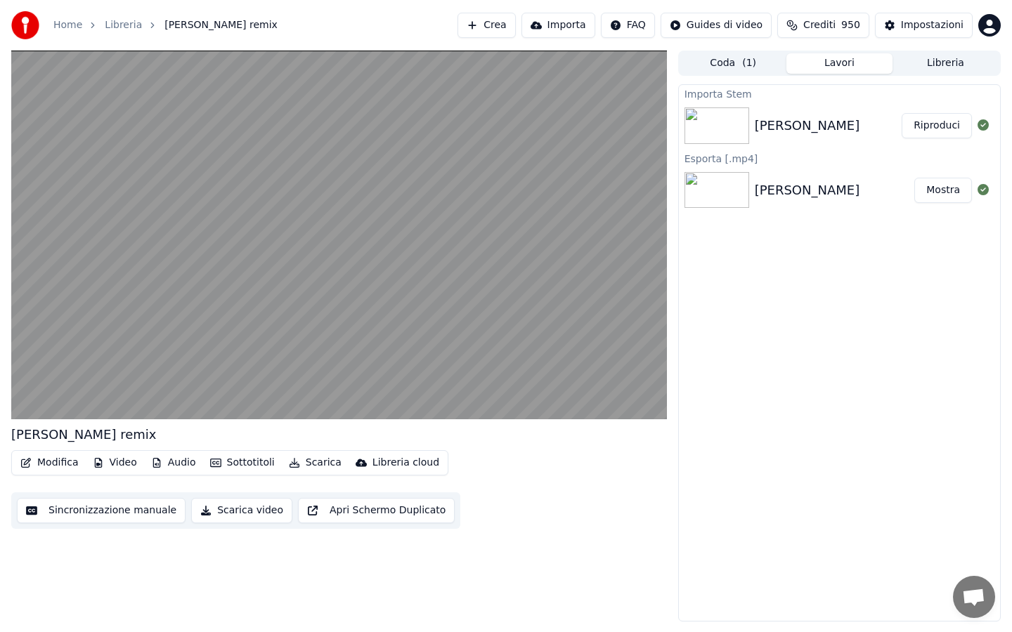
click at [318, 465] on button "Scarica" at bounding box center [315, 463] width 64 height 20
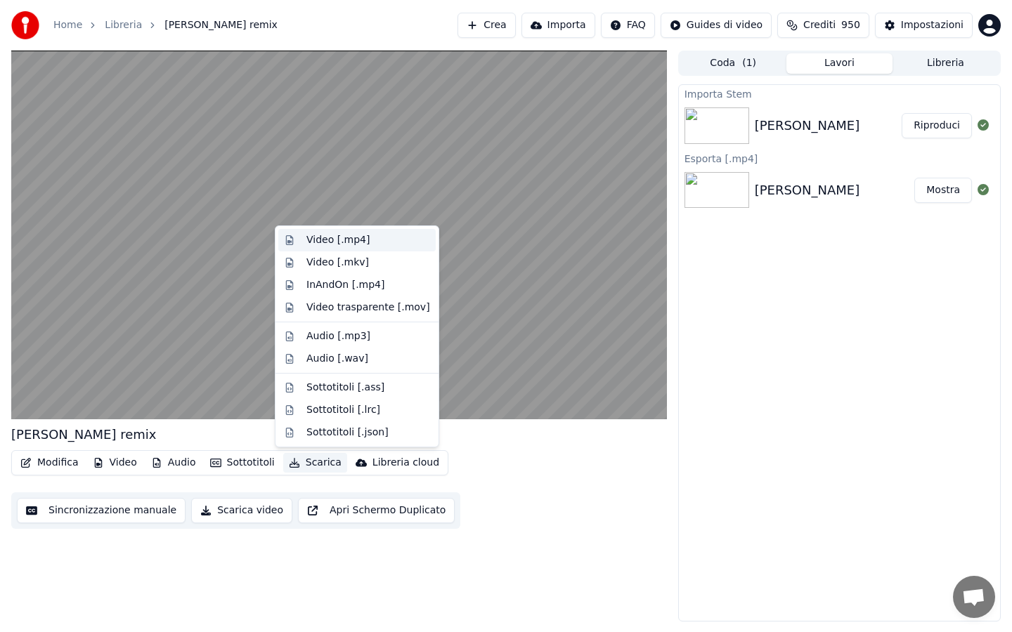
click at [334, 241] on div "Video [.mp4]" at bounding box center [337, 240] width 63 height 14
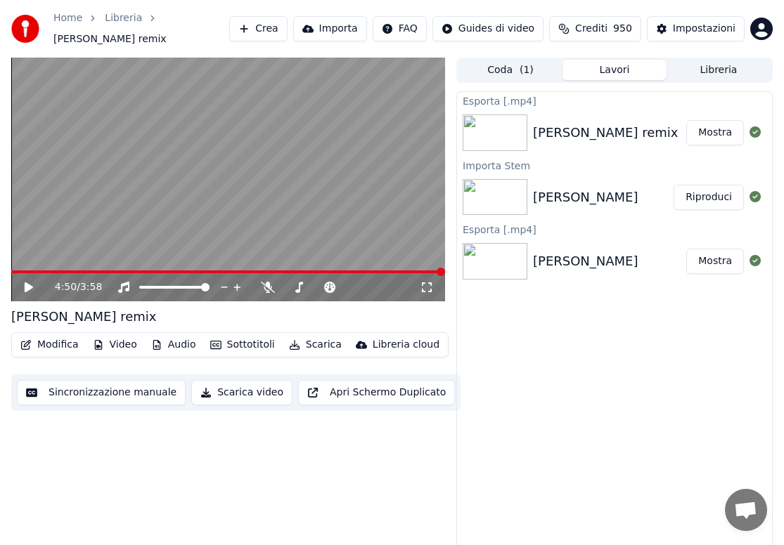
click at [714, 67] on button "Libreria" at bounding box center [718, 70] width 104 height 20
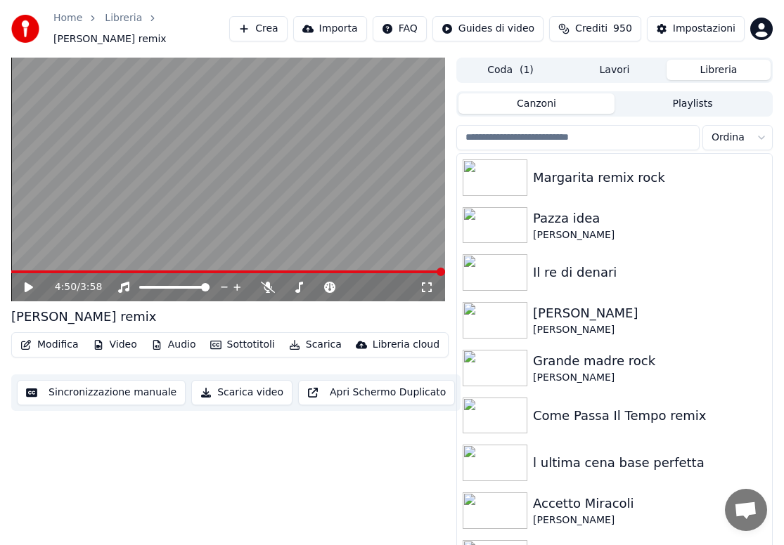
click at [614, 132] on input "search" at bounding box center [577, 137] width 243 height 25
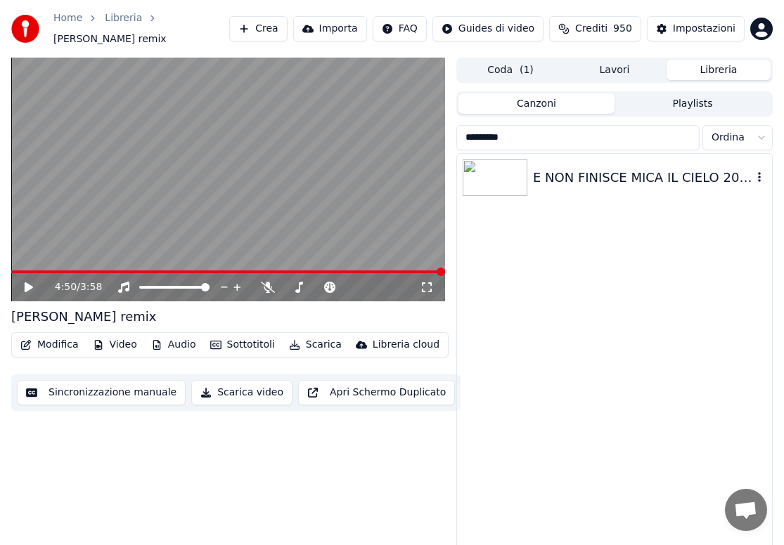
type input "*********"
click at [623, 174] on div "E NON FINISCE MICA IL CIELO 2025 piano e voce" at bounding box center [642, 178] width 219 height 20
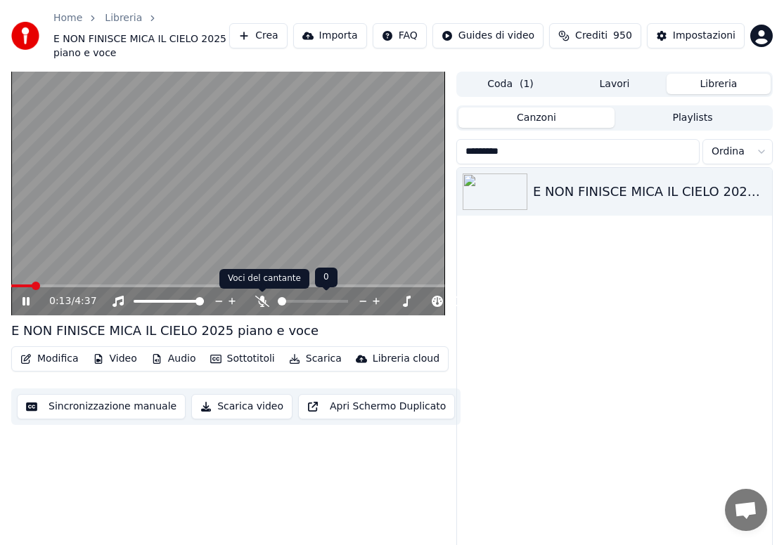
click at [261, 304] on icon at bounding box center [262, 301] width 14 height 11
click at [118, 283] on video at bounding box center [228, 194] width 434 height 244
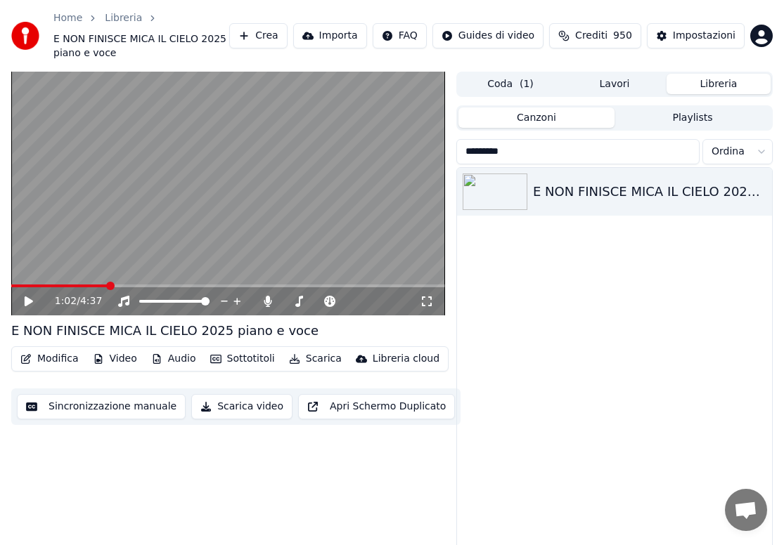
click at [108, 286] on span at bounding box center [228, 286] width 434 height 3
click at [30, 301] on icon at bounding box center [29, 302] width 8 height 10
click at [304, 362] on button "Scarica" at bounding box center [315, 359] width 64 height 20
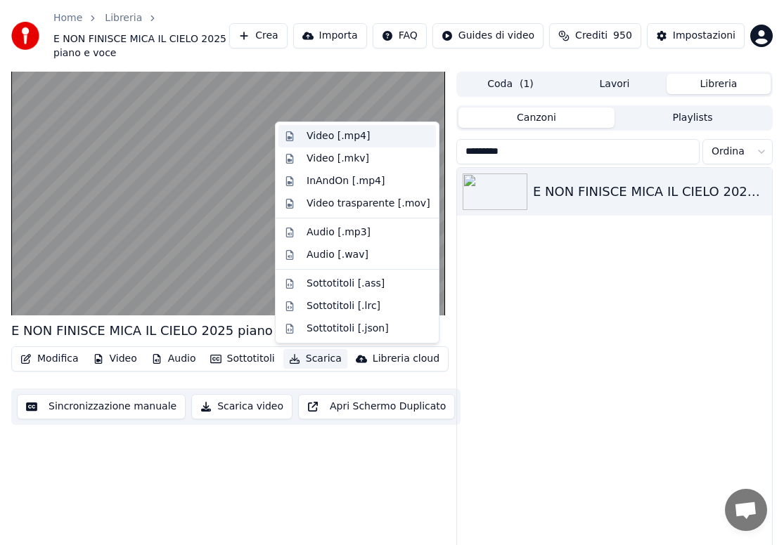
click at [330, 141] on div "Video [.mp4]" at bounding box center [337, 136] width 63 height 14
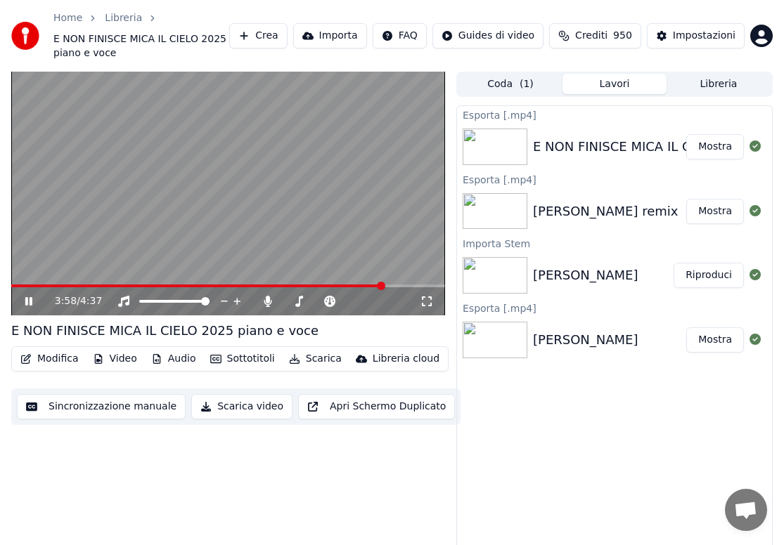
click at [27, 299] on icon at bounding box center [28, 301] width 7 height 8
